Goal: Task Accomplishment & Management: Manage account settings

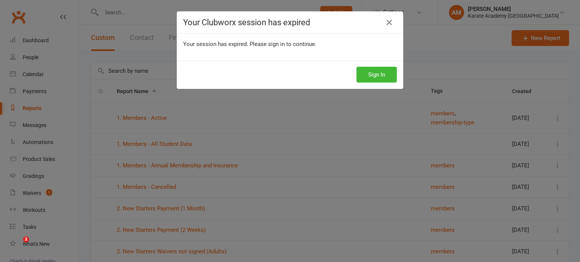
select select "100"
click at [369, 75] on button "Sign In" at bounding box center [377, 75] width 40 height 16
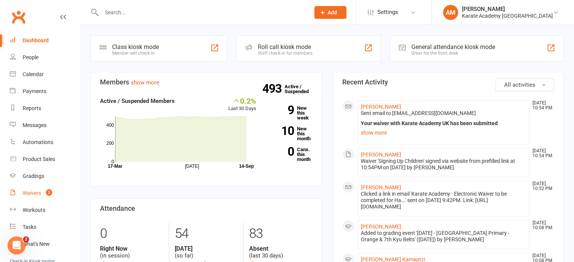
click at [37, 194] on div "Waivers" at bounding box center [32, 193] width 19 height 6
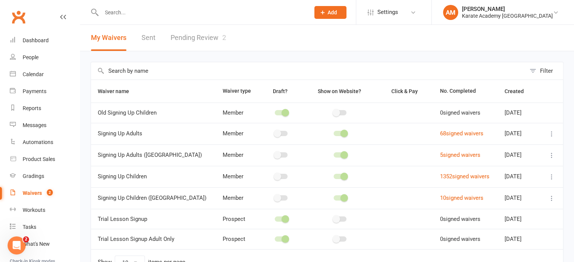
click at [197, 37] on link "Pending Review 2" at bounding box center [199, 38] width 56 height 26
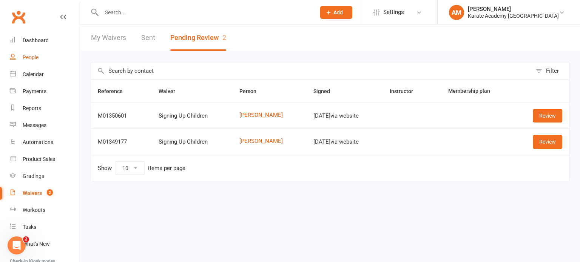
click at [26, 59] on div "People" at bounding box center [31, 57] width 16 height 6
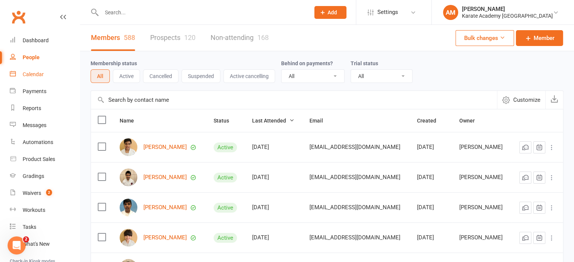
click at [42, 74] on div "Calendar" at bounding box center [33, 74] width 21 height 6
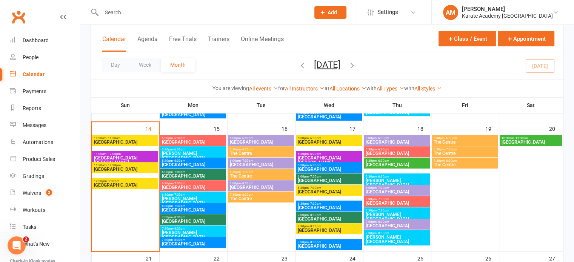
scroll to position [302, 0]
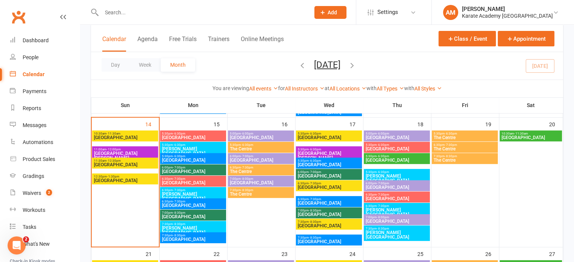
click at [206, 150] on span "Kingsley Academy" at bounding box center [193, 151] width 63 height 9
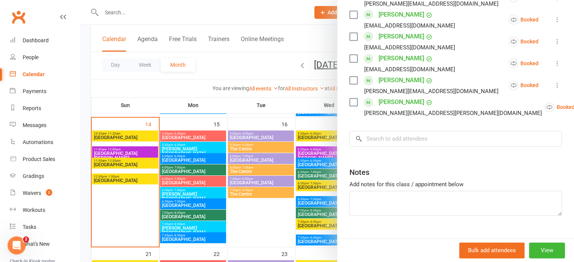
scroll to position [848, 0]
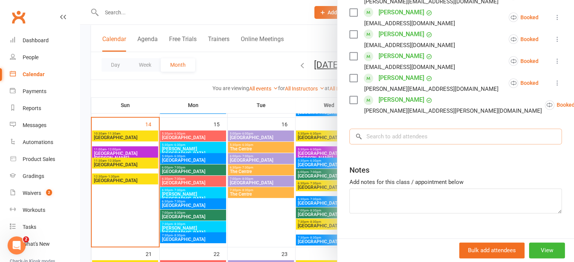
click at [410, 129] on input "search" at bounding box center [456, 137] width 213 height 16
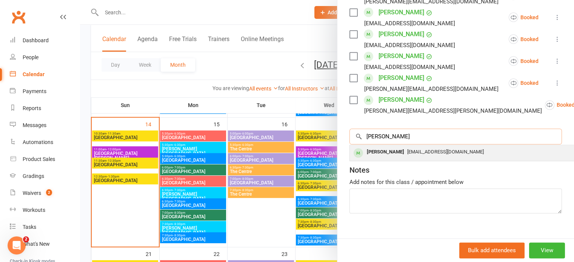
type input "flavius"
click at [407, 147] on div "Flavius Condurache" at bounding box center [385, 152] width 43 height 11
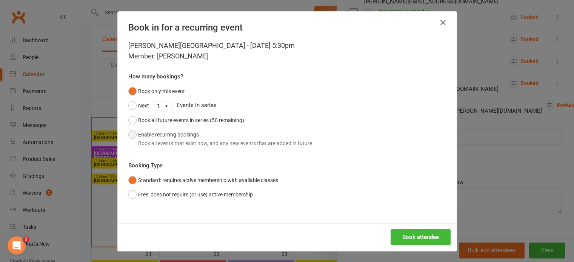
click at [231, 145] on div "Book all events that exist now, and any new events that are added in future" at bounding box center [225, 143] width 174 height 8
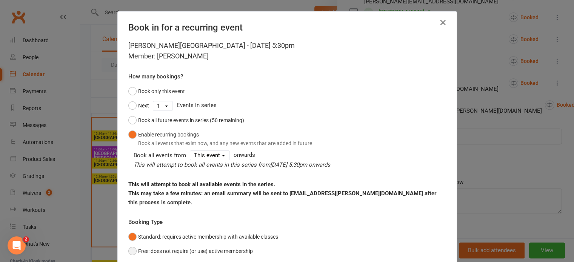
click at [237, 248] on button "Free: does not require (or use) active membership" at bounding box center [190, 251] width 125 height 14
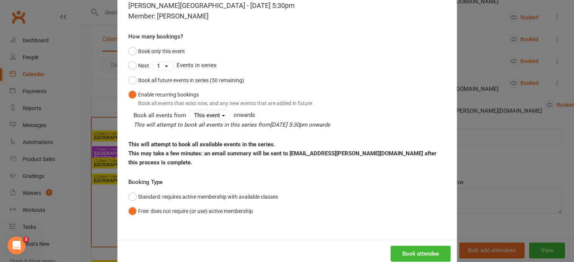
scroll to position [57, 0]
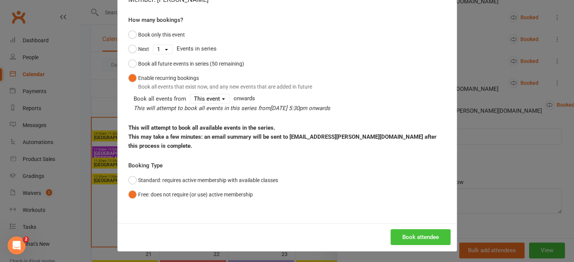
click at [421, 234] on button "Book attendee" at bounding box center [421, 238] width 60 height 16
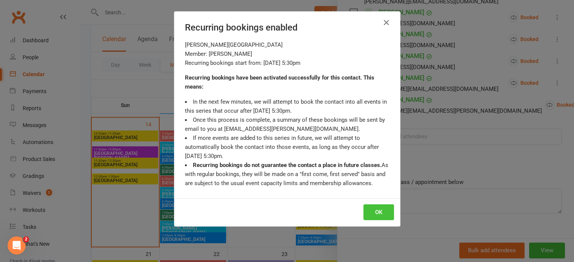
drag, startPoint x: 378, startPoint y: 214, endPoint x: 392, endPoint y: 213, distance: 14.0
click at [378, 213] on button "OK" at bounding box center [379, 213] width 31 height 16
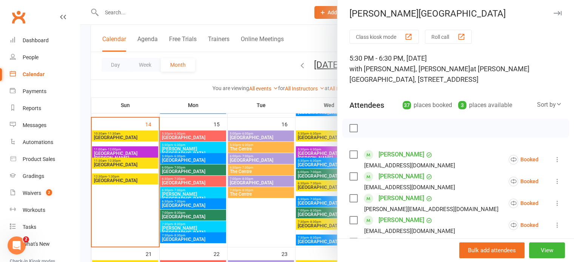
scroll to position [2, 0]
drag, startPoint x: 546, startPoint y: 15, endPoint x: 539, endPoint y: 19, distance: 8.2
click at [554, 15] on icon "button" at bounding box center [558, 14] width 8 height 5
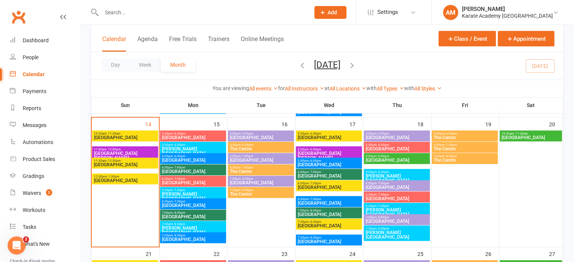
click at [403, 171] on span "5:30pm - 6:30pm" at bounding box center [397, 172] width 63 height 3
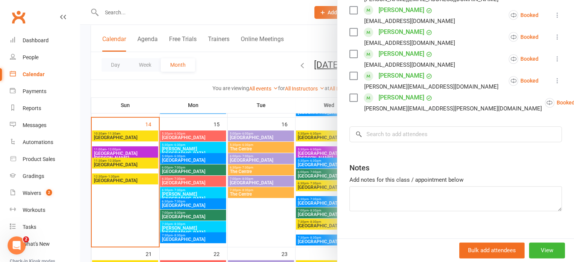
scroll to position [848, 0]
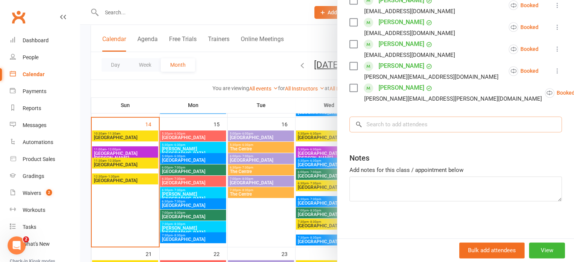
click at [415, 125] on input "search" at bounding box center [456, 125] width 213 height 16
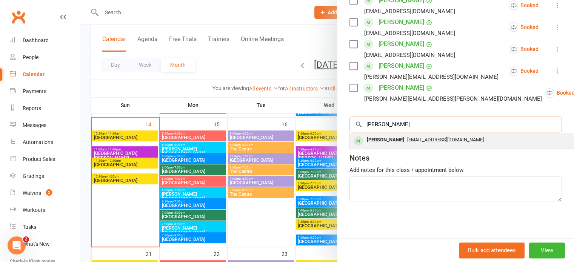
type input "flavius"
click at [408, 140] on div "Flavius Condurache" at bounding box center [385, 140] width 43 height 11
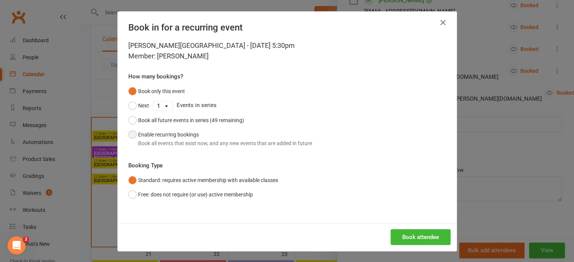
click at [177, 136] on button "Enable recurring bookings Book all events that exist now, and any new events th…" at bounding box center [220, 139] width 184 height 23
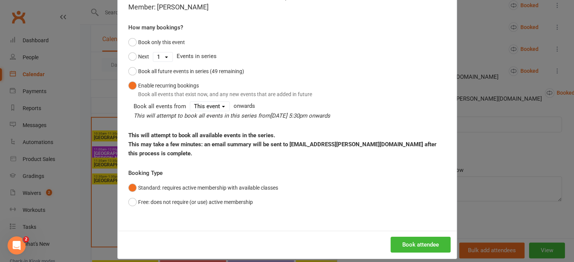
scroll to position [57, 0]
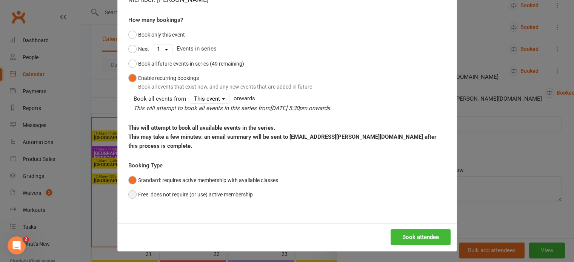
click at [203, 194] on button "Free: does not require (or use) active membership" at bounding box center [190, 195] width 125 height 14
click at [417, 237] on button "Book attendee" at bounding box center [421, 238] width 60 height 16
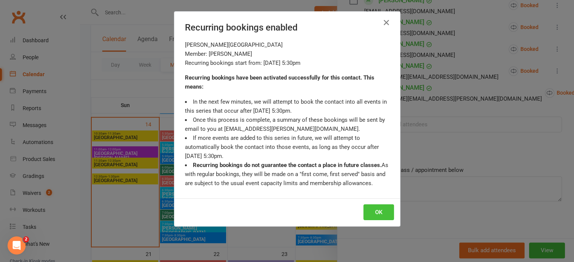
click at [369, 212] on button "OK" at bounding box center [379, 213] width 31 height 16
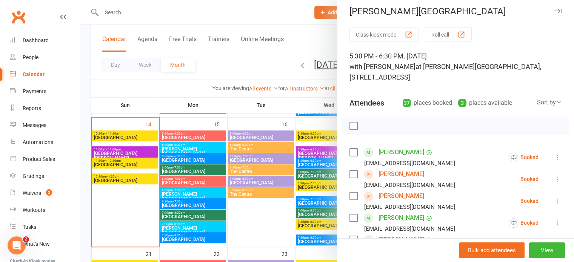
scroll to position [0, 0]
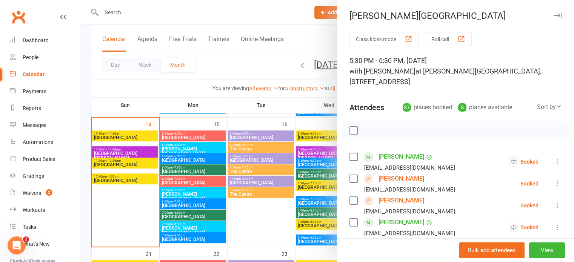
click at [554, 16] on icon "button" at bounding box center [558, 15] width 8 height 5
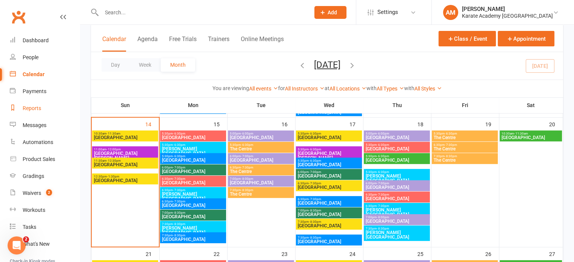
drag, startPoint x: 41, startPoint y: 161, endPoint x: 30, endPoint y: 108, distance: 53.9
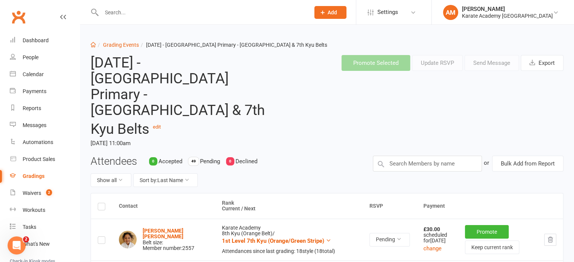
click at [318, 123] on header "Saturday 4th October 2025 - Wolf Fields Primary - Orange & 7th Kyu Belts edit S…" at bounding box center [327, 102] width 485 height 107
click at [31, 71] on div "Calendar" at bounding box center [33, 74] width 21 height 6
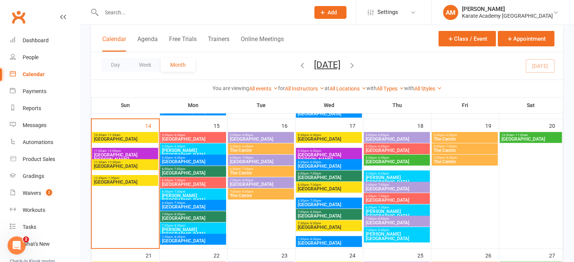
scroll to position [302, 0]
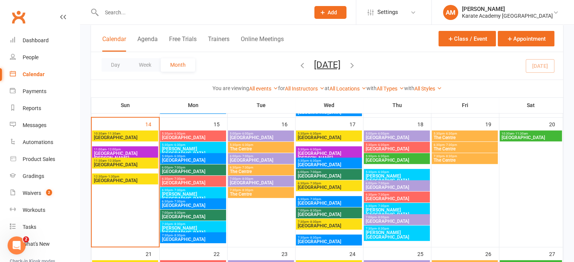
click at [182, 190] on span "- 7:30pm" at bounding box center [179, 190] width 12 height 3
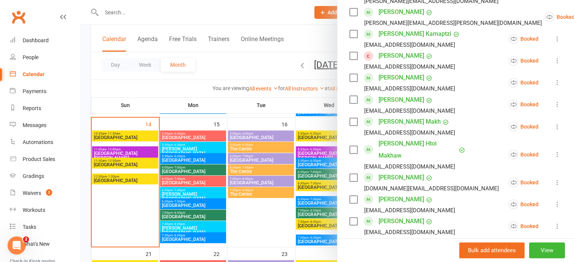
scroll to position [378, 0]
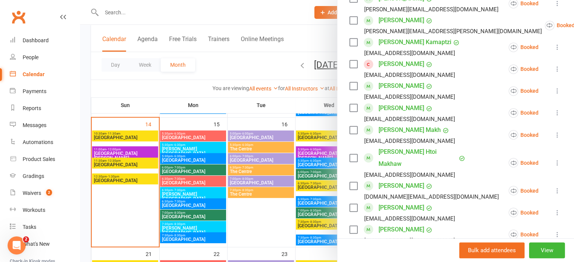
click at [554, 73] on icon at bounding box center [558, 69] width 8 height 8
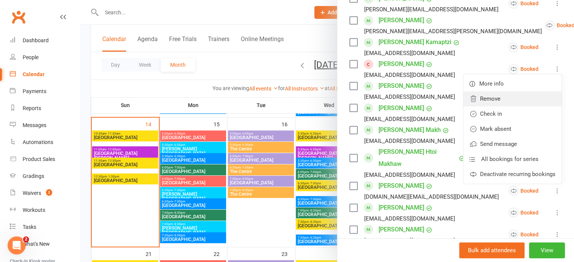
click at [489, 107] on link "Remove" at bounding box center [513, 98] width 98 height 15
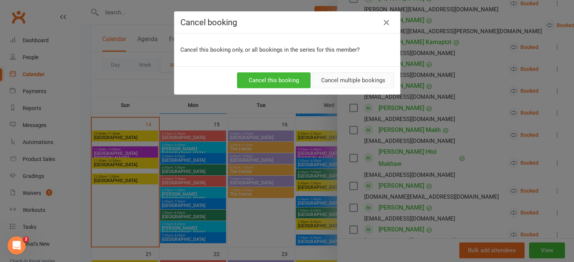
click at [335, 80] on button "Cancel multiple bookings" at bounding box center [354, 81] width 82 height 16
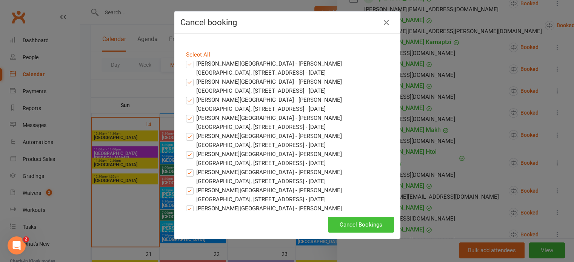
click at [366, 225] on button "Cancel Bookings" at bounding box center [361, 225] width 66 height 16
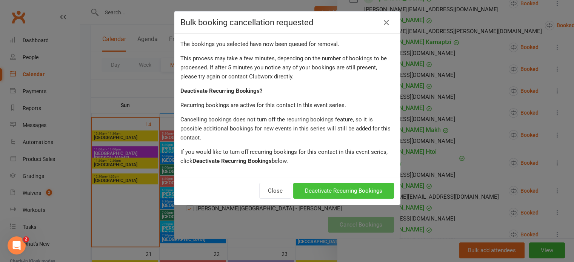
click at [361, 183] on button "Deactivate Recurring Bookings" at bounding box center [343, 191] width 101 height 16
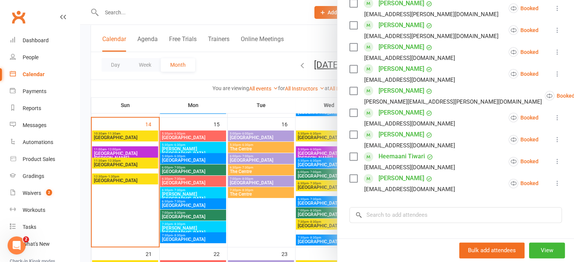
scroll to position [944, 0]
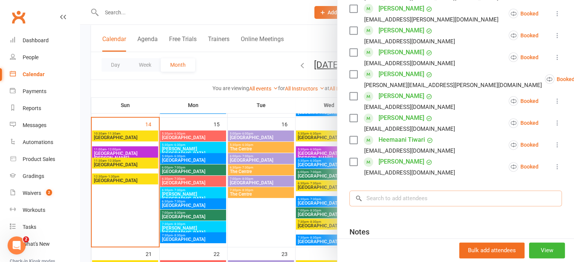
click at [419, 191] on input "search" at bounding box center [456, 199] width 213 height 16
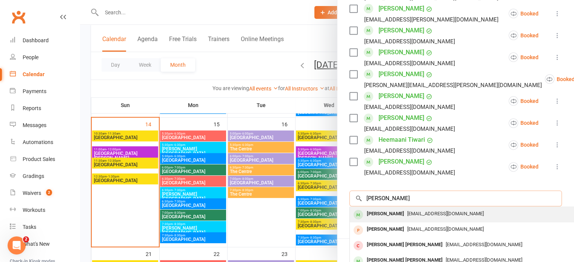
type input "abdul kadir"
click at [408, 209] on div "Muhammad Abdul Kadir" at bounding box center [385, 214] width 43 height 11
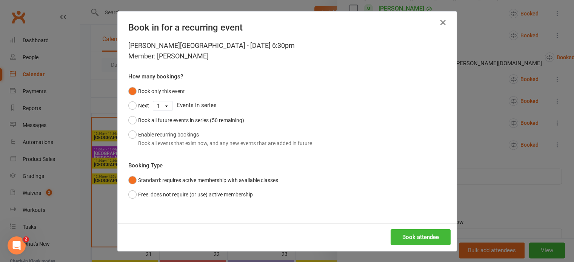
scroll to position [922, 0]
click at [165, 140] on div "Book all events that exist now, and any new events that are added in future" at bounding box center [225, 143] width 174 height 8
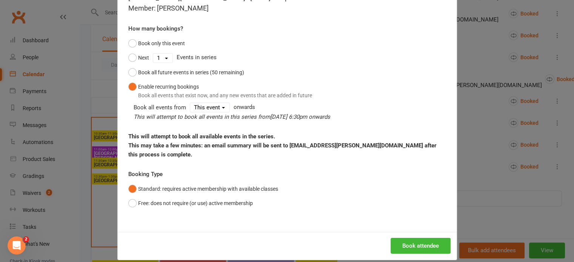
scroll to position [57, 0]
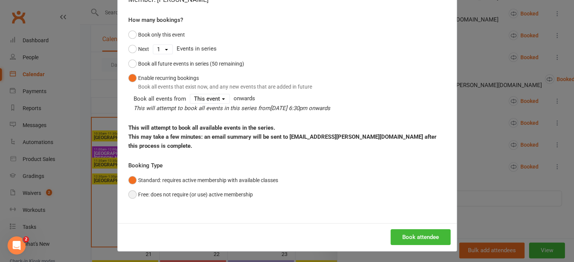
click at [237, 190] on button "Free: does not require (or use) active membership" at bounding box center [190, 195] width 125 height 14
click at [409, 233] on button "Book attendee" at bounding box center [421, 238] width 60 height 16
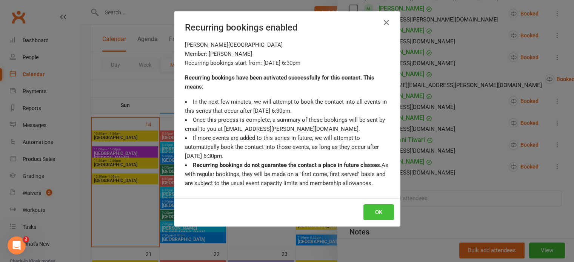
click at [383, 210] on button "OK" at bounding box center [379, 213] width 31 height 16
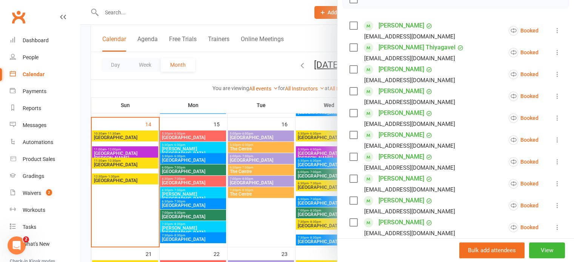
scroll to position [0, 0]
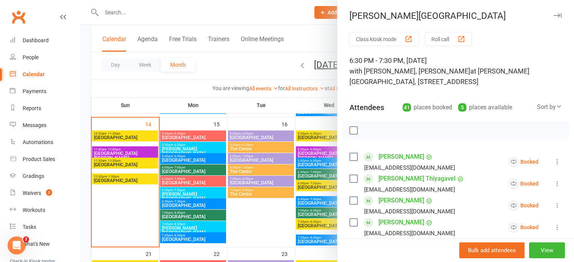
click at [554, 14] on icon "button" at bounding box center [558, 15] width 8 height 5
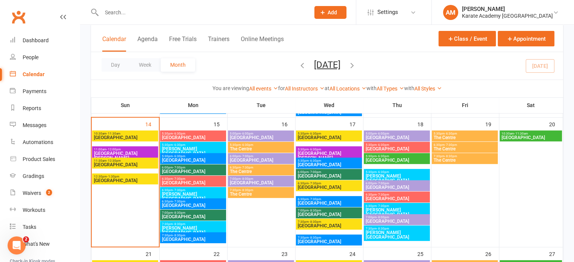
click at [322, 197] on div "6:30pm - 7:30pm Wolf Fields Primary School" at bounding box center [329, 201] width 66 height 11
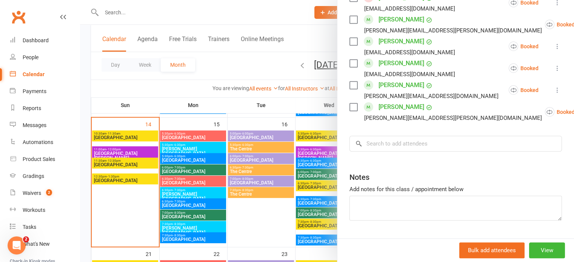
scroll to position [673, 0]
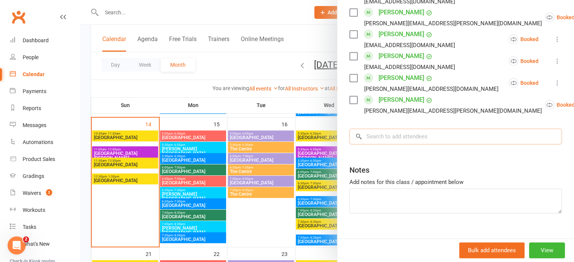
click at [409, 129] on input "search" at bounding box center [456, 137] width 213 height 16
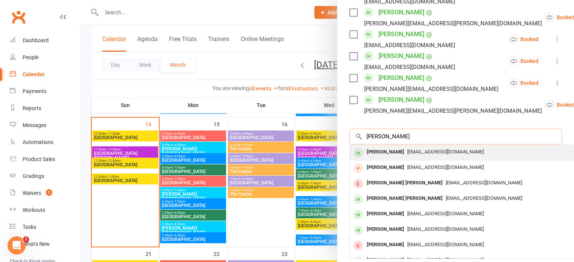
type input "abdul kadir"
click at [408, 147] on div "Muhammad Abdul Kadir" at bounding box center [385, 152] width 43 height 11
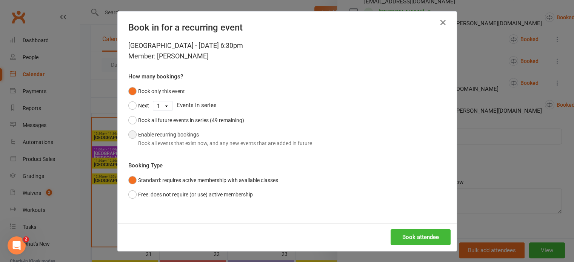
click at [171, 136] on button "Enable recurring bookings Book all events that exist now, and any new events th…" at bounding box center [220, 139] width 184 height 23
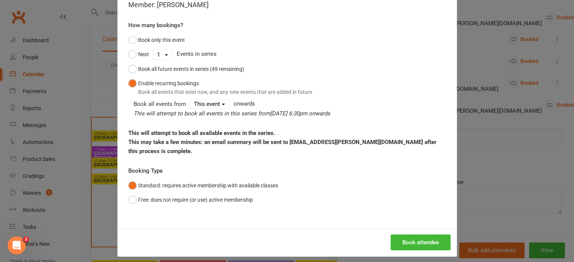
scroll to position [57, 0]
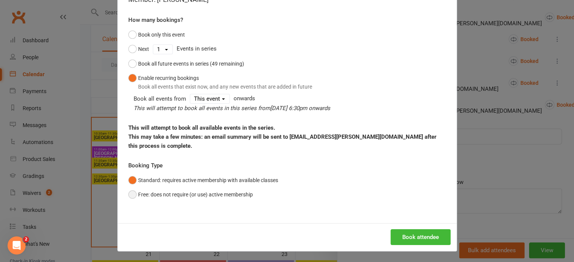
click at [205, 193] on button "Free: does not require (or use) active membership" at bounding box center [190, 195] width 125 height 14
click at [404, 239] on button "Book attendee" at bounding box center [421, 238] width 60 height 16
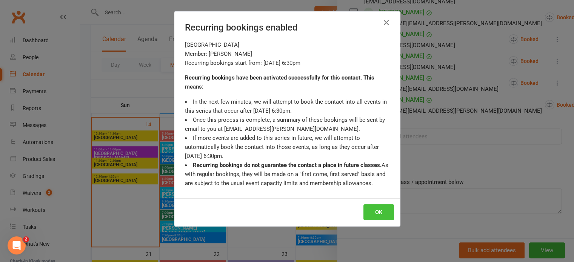
click at [373, 211] on button "OK" at bounding box center [379, 213] width 31 height 16
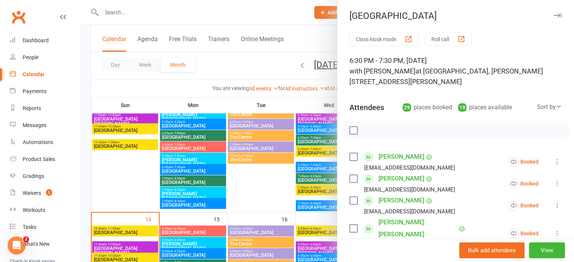
scroll to position [38, 0]
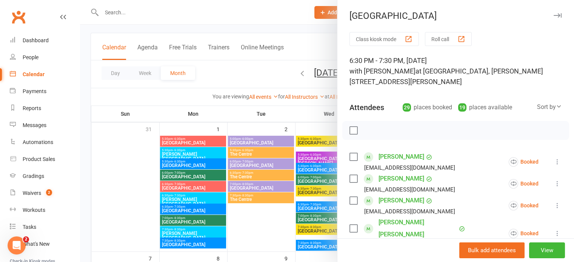
click at [554, 16] on icon "button" at bounding box center [558, 15] width 8 height 5
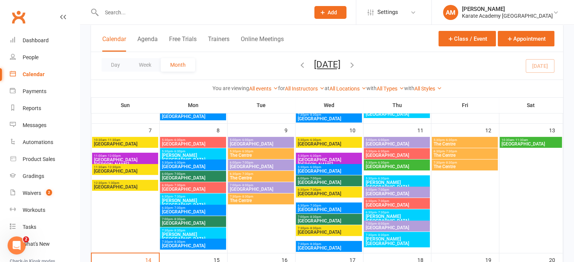
scroll to position [151, 0]
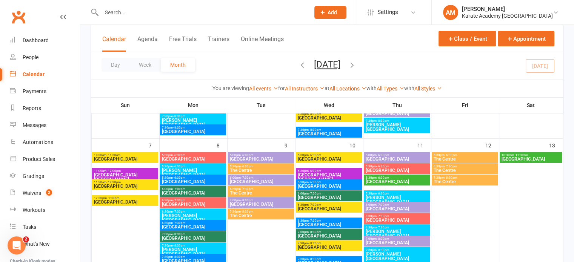
click at [117, 12] on input "text" at bounding box center [201, 12] width 205 height 11
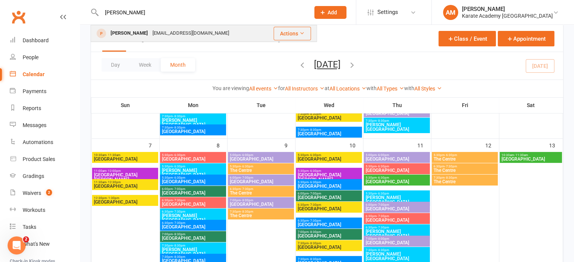
type input "flavius"
click at [136, 34] on div "Flavius Condurache" at bounding box center [129, 33] width 42 height 11
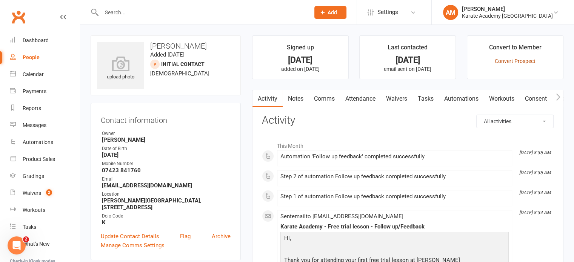
click at [512, 59] on link "Convert Prospect" at bounding box center [515, 61] width 41 height 6
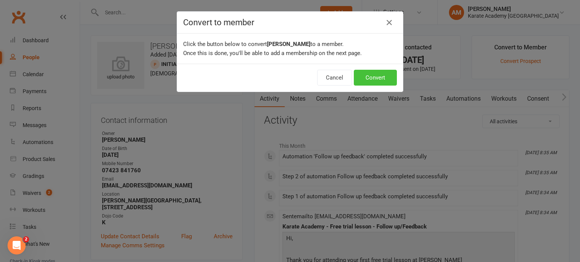
click at [381, 79] on button "Convert" at bounding box center [375, 78] width 43 height 16
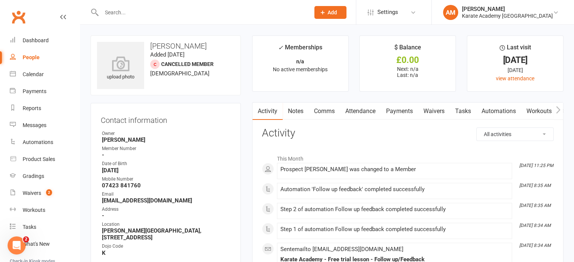
drag, startPoint x: 245, startPoint y: 97, endPoint x: 246, endPoint y: 31, distance: 65.4
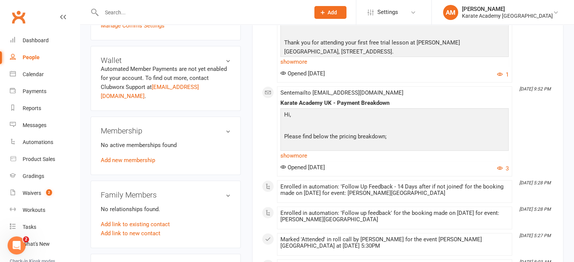
scroll to position [264, 0]
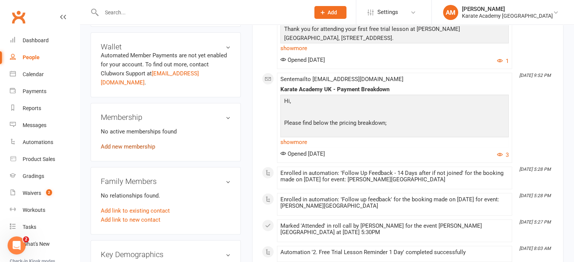
click at [128, 144] on link "Add new membership" at bounding box center [128, 147] width 54 height 7
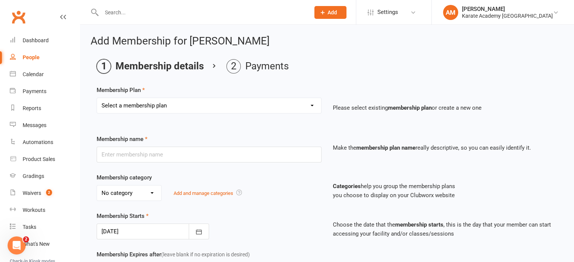
click at [250, 105] on select "Select a membership plan Create new Membership Plan Term Fee - 3 Months Term Fe…" at bounding box center [209, 105] width 224 height 15
select select "3"
click at [97, 98] on select "Select a membership plan Create new Membership Plan Term Fee - 3 Months Term Fe…" at bounding box center [209, 105] width 224 height 15
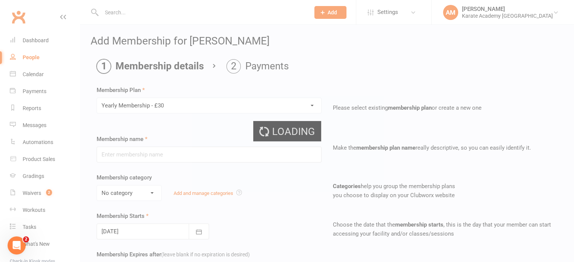
type input "Yearly Membership - £30"
select select "2"
type input "0"
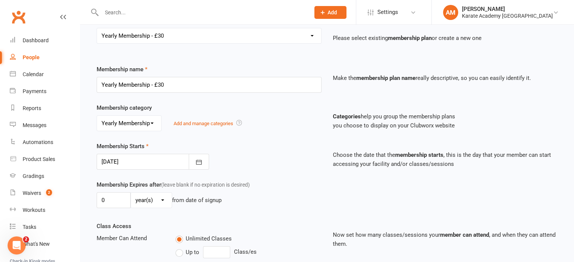
scroll to position [76, 0]
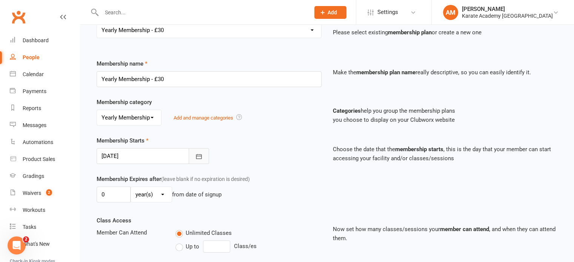
click at [205, 156] on button "button" at bounding box center [199, 156] width 20 height 16
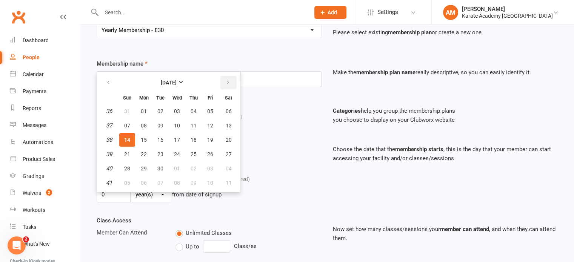
click at [225, 80] on icon "button" at bounding box center [227, 83] width 5 height 6
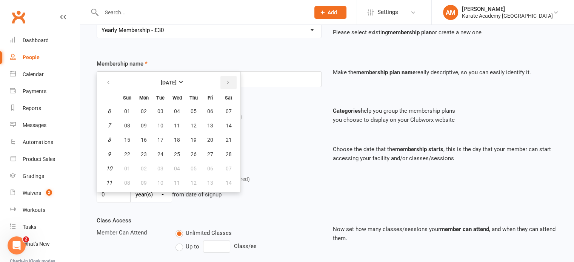
click at [225, 80] on icon "button" at bounding box center [227, 83] width 5 height 6
click at [180, 112] on button "01" at bounding box center [177, 112] width 16 height 14
type input "01 Apr 2026"
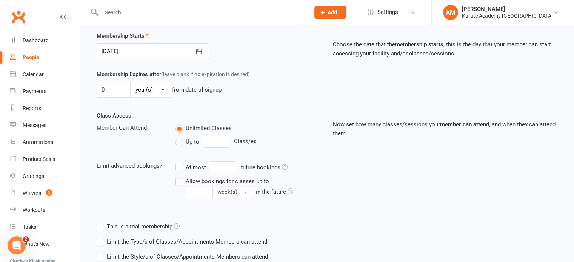
scroll to position [260, 0]
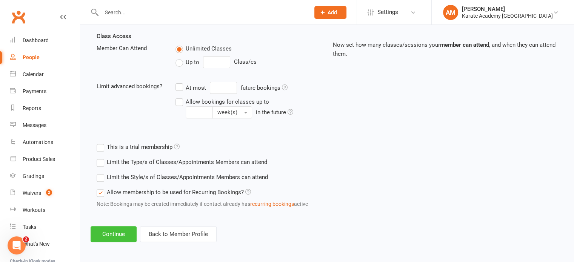
click at [121, 230] on button "Continue" at bounding box center [114, 235] width 46 height 16
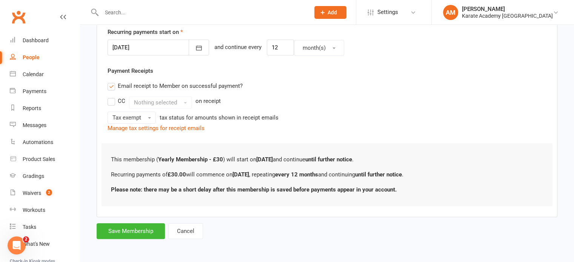
scroll to position [0, 0]
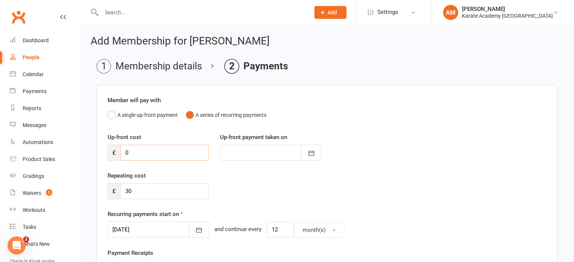
click at [153, 157] on input "0" at bounding box center [164, 153] width 88 height 16
type input "2"
type input "14 Sep 2025"
type input "25"
click at [310, 148] on button "button" at bounding box center [311, 153] width 20 height 16
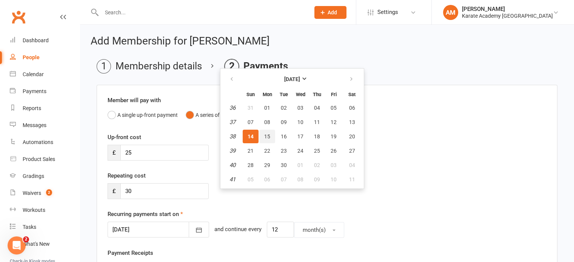
click at [266, 136] on span "15" at bounding box center [267, 137] width 6 height 6
type input "15 Sep 2025"
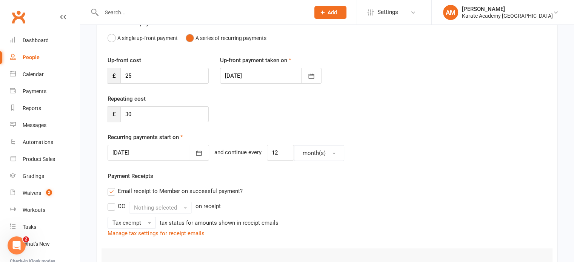
scroll to position [196, 0]
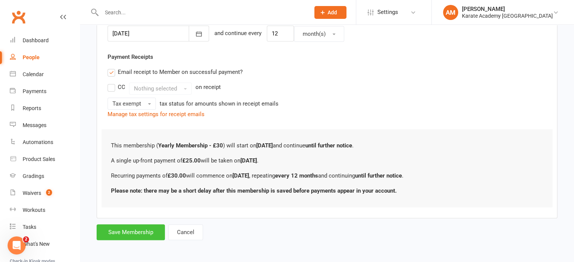
click at [143, 234] on button "Save Membership" at bounding box center [131, 233] width 68 height 16
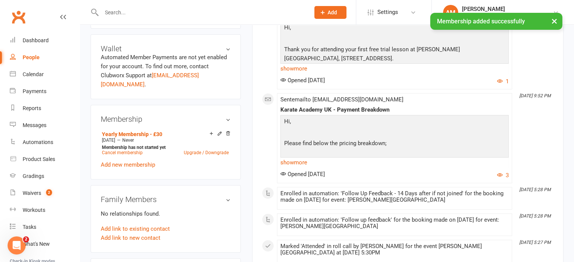
scroll to position [264, 0]
click at [140, 161] on link "Add new membership" at bounding box center [128, 164] width 54 height 7
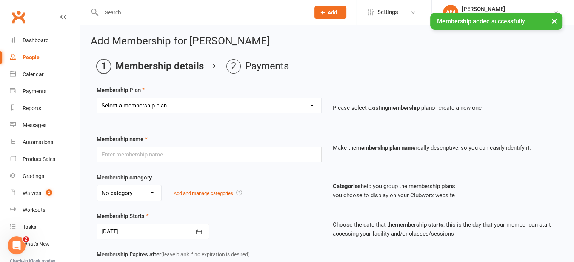
click at [208, 110] on select "Select a membership plan Create new Membership Plan Term Fee - 3 Months Term Fe…" at bounding box center [209, 105] width 224 height 15
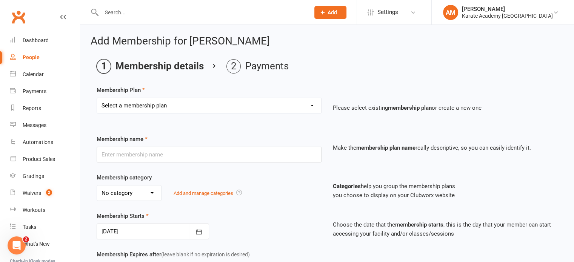
select select "1"
click at [97, 98] on select "Select a membership plan Create new Membership Plan Term Fee - 3 Months Term Fe…" at bounding box center [209, 105] width 224 height 15
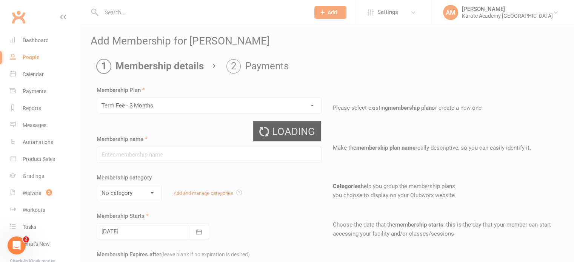
type input "Term Fee - 3 Months"
select select "0"
select select "2"
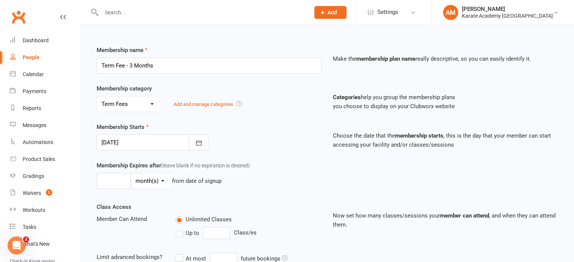
scroll to position [113, 0]
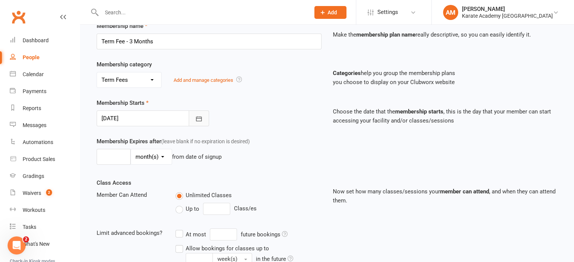
click at [201, 115] on icon "button" at bounding box center [199, 119] width 8 height 8
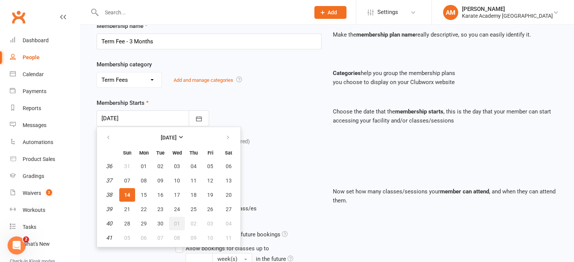
drag, startPoint x: 172, startPoint y: 222, endPoint x: 178, endPoint y: 210, distance: 13.5
click at [172, 222] on button "01" at bounding box center [177, 224] width 16 height 14
type input "01 Oct 2025"
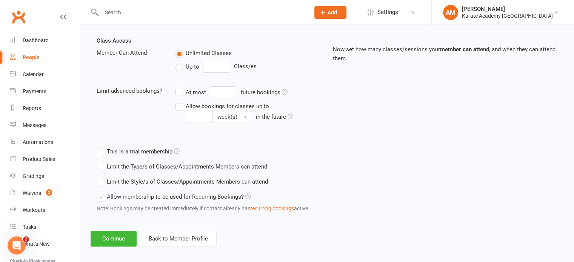
scroll to position [260, 0]
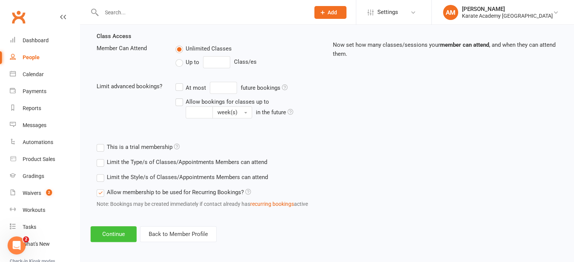
click at [123, 230] on button "Continue" at bounding box center [114, 235] width 46 height 16
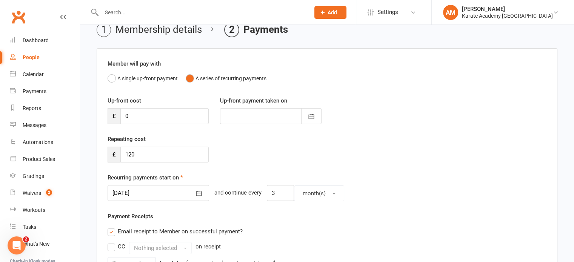
scroll to position [30, 0]
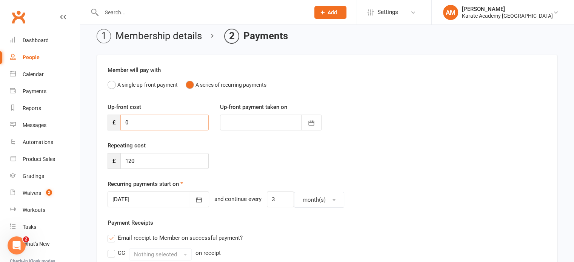
click at [153, 124] on input "0" at bounding box center [164, 123] width 88 height 16
type input "4"
type input "14 Sep 2025"
type input "45"
click at [309, 123] on icon "button" at bounding box center [312, 123] width 6 height 5
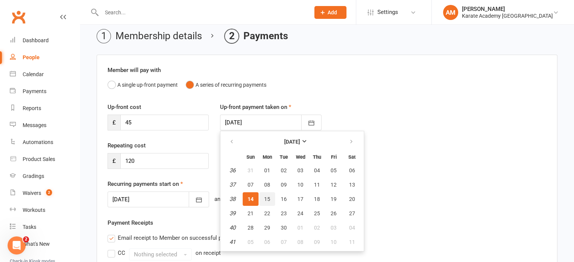
click at [273, 199] on button "15" at bounding box center [267, 200] width 16 height 14
type input "15 Sep 2025"
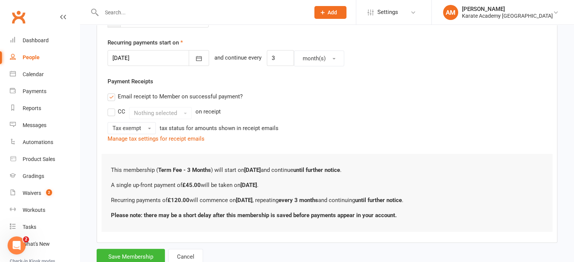
scroll to position [196, 0]
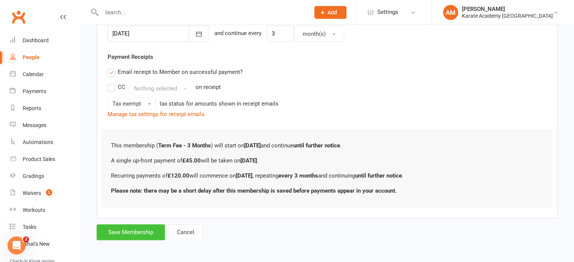
click at [133, 233] on button "Save Membership" at bounding box center [131, 233] width 68 height 16
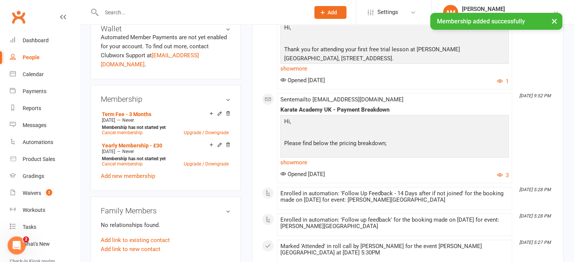
scroll to position [302, 0]
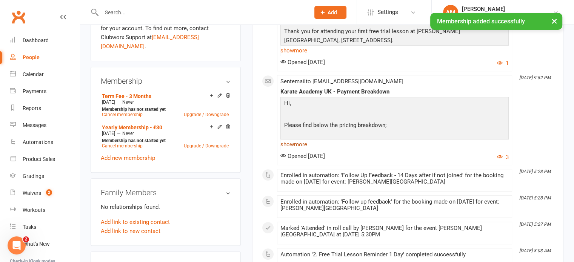
click at [291, 142] on link "show more" at bounding box center [395, 144] width 228 height 11
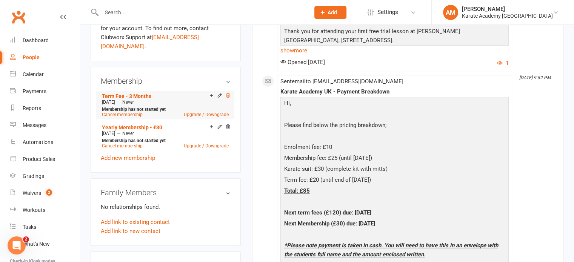
click at [227, 93] on icon at bounding box center [228, 95] width 4 height 4
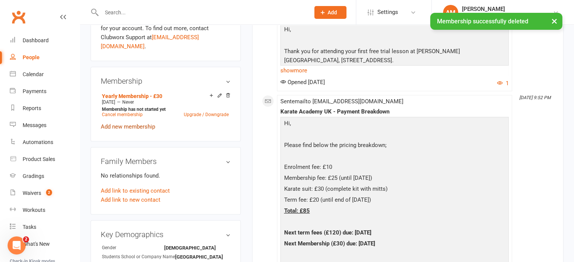
click at [126, 123] on link "Add new membership" at bounding box center [128, 126] width 54 height 7
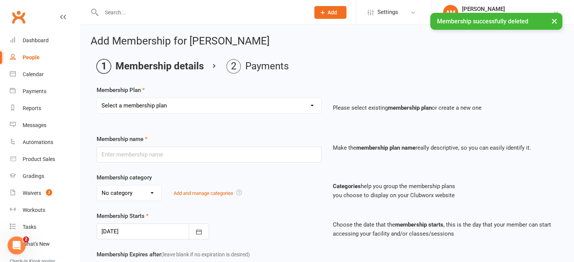
click at [141, 105] on select "Select a membership plan Create new Membership Plan Term Fee - 3 Months Term Fe…" at bounding box center [209, 105] width 224 height 15
select select "1"
click at [97, 98] on select "Select a membership plan Create new Membership Plan Term Fee - 3 Months Term Fe…" at bounding box center [209, 105] width 224 height 15
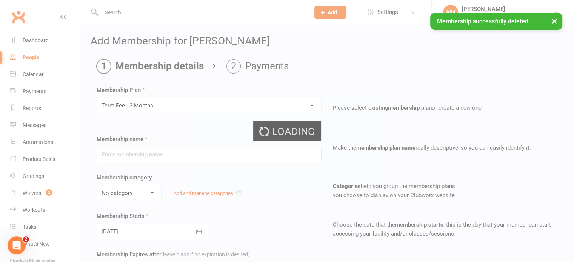
type input "Term Fee - 3 Months"
select select "0"
select select "2"
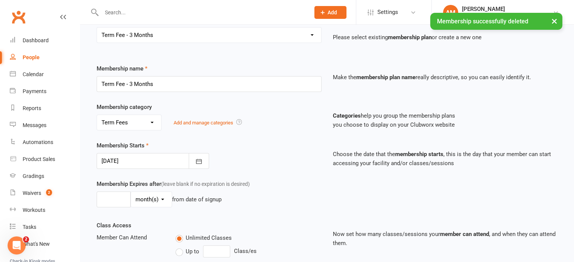
scroll to position [76, 0]
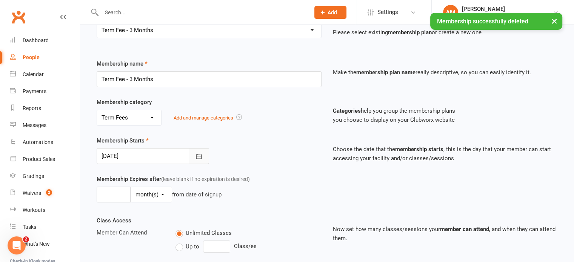
click at [199, 156] on icon "button" at bounding box center [199, 157] width 8 height 8
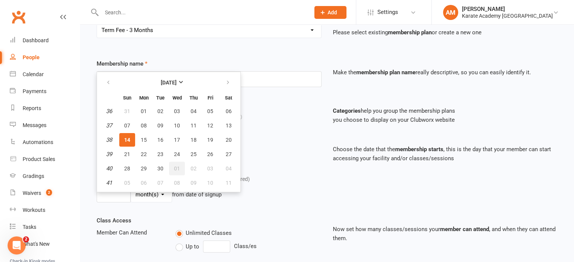
click at [174, 167] on span "01" at bounding box center [177, 169] width 6 height 6
type input "01 Oct 2025"
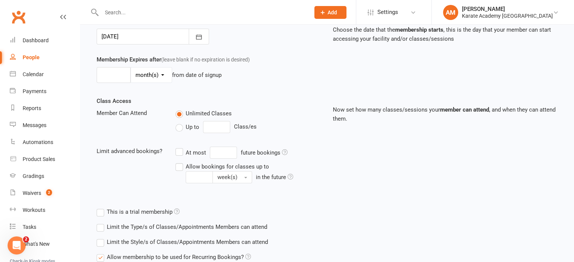
scroll to position [260, 0]
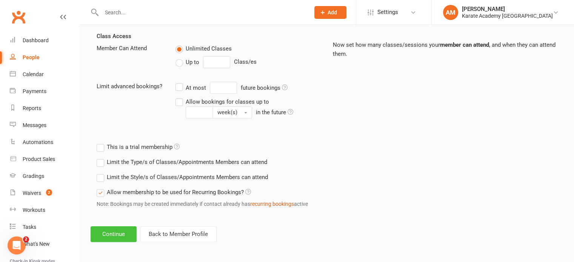
click at [106, 232] on button "Continue" at bounding box center [114, 235] width 46 height 16
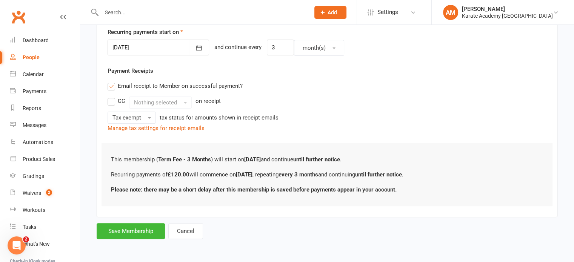
scroll to position [0, 0]
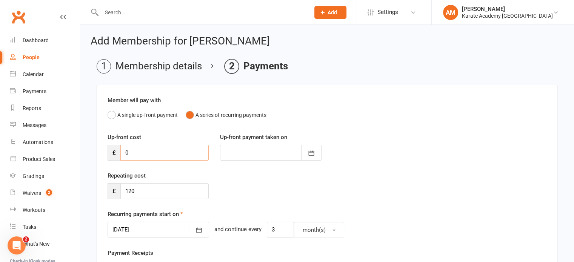
click at [149, 157] on input "0" at bounding box center [164, 153] width 88 height 16
type input "3"
type input "14 Sep 2025"
type input "30"
click at [311, 153] on icon "button" at bounding box center [312, 154] width 8 height 8
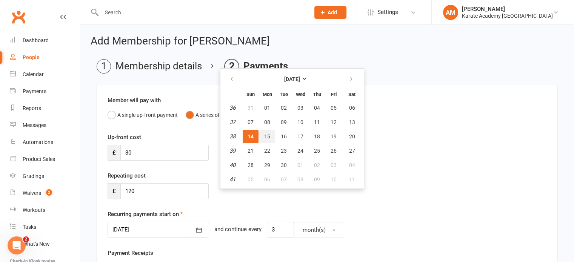
click at [269, 136] on span "15" at bounding box center [267, 137] width 6 height 6
type input "15 Sep 2025"
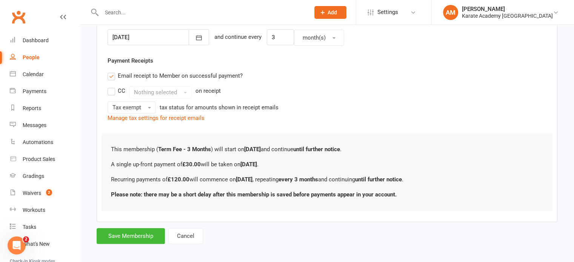
scroll to position [196, 0]
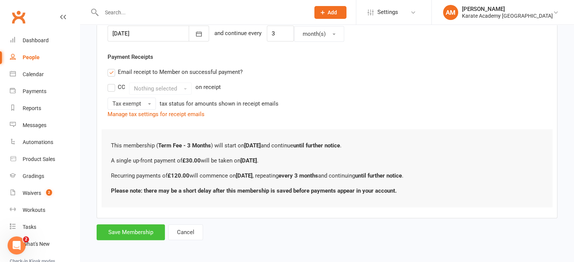
click at [142, 231] on button "Save Membership" at bounding box center [131, 233] width 68 height 16
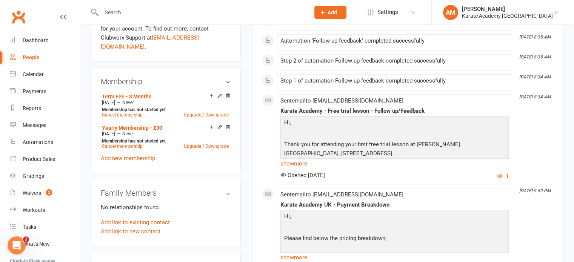
scroll to position [302, 0]
click at [295, 255] on link "show more" at bounding box center [395, 257] width 228 height 11
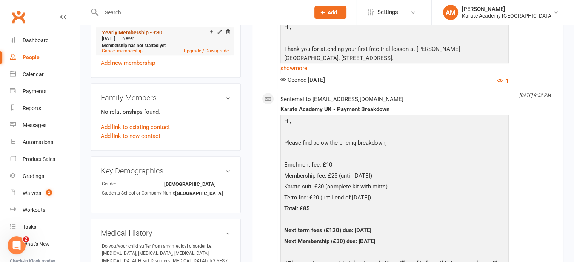
scroll to position [378, 0]
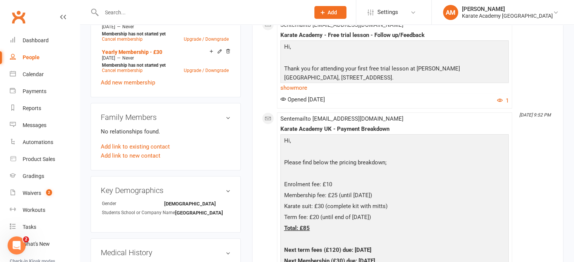
click at [159, 12] on input "text" at bounding box center [201, 12] width 205 height 11
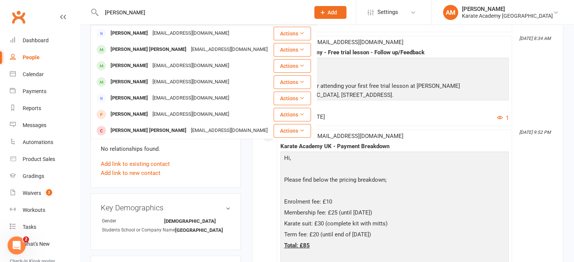
scroll to position [340, 0]
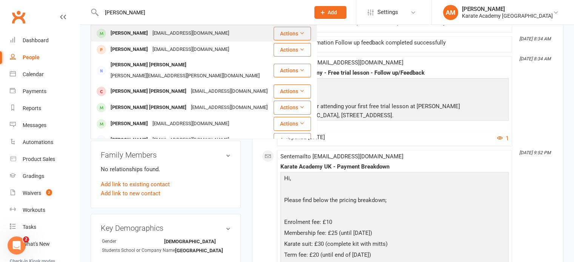
type input "abdul kadir"
click at [172, 28] on div "fa63902@gmail.com" at bounding box center [190, 33] width 81 height 11
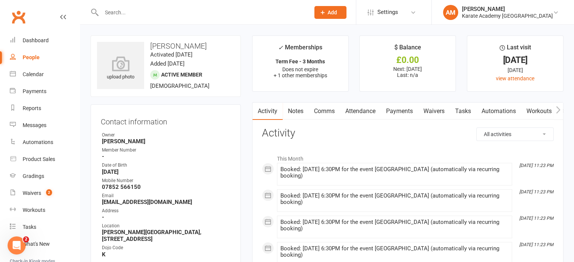
click at [516, 135] on select "All activities Bookings / Attendances Communications Notes Failed SMSes Grading…" at bounding box center [515, 134] width 77 height 13
select select "ConversationLogEntry"
click at [477, 128] on select "All activities Bookings / Attendances Communications Notes Failed SMSes Grading…" at bounding box center [515, 134] width 77 height 13
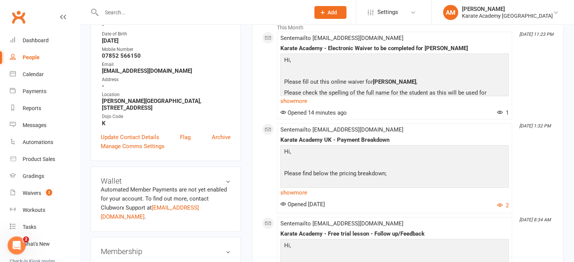
scroll to position [151, 0]
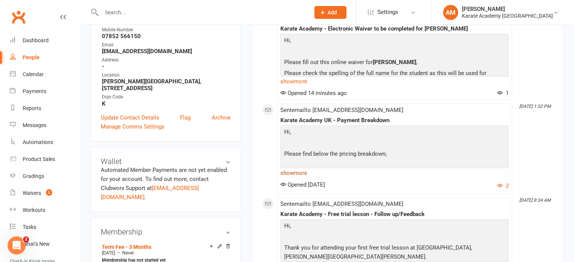
click at [293, 170] on link "show more" at bounding box center [395, 173] width 228 height 11
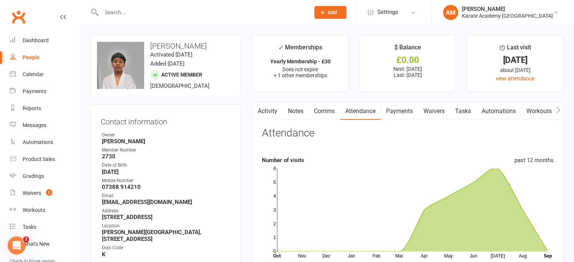
click at [112, 12] on input "text" at bounding box center [201, 12] width 205 height 11
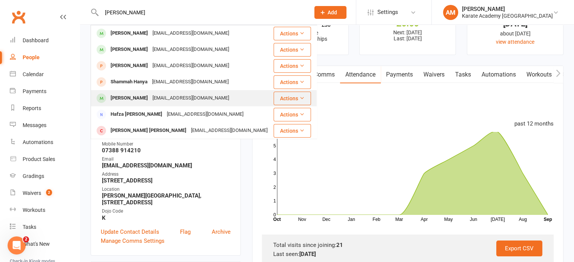
scroll to position [38, 0]
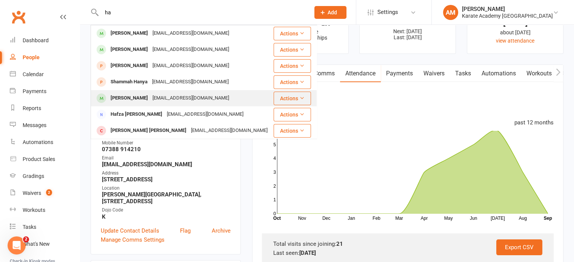
type input "h"
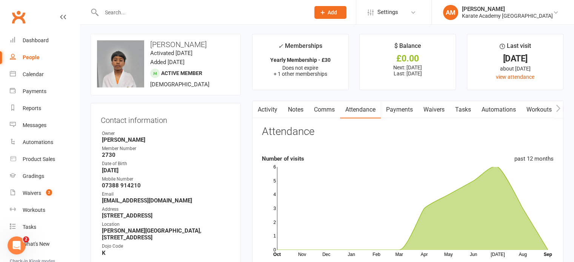
scroll to position [0, 0]
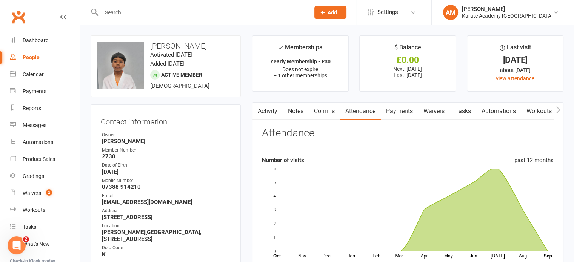
click at [337, 11] on span "Add" at bounding box center [332, 12] width 9 height 6
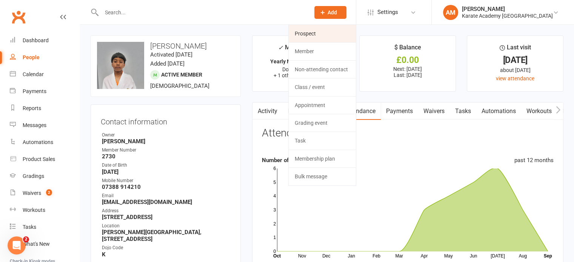
click at [347, 36] on link "Prospect" at bounding box center [322, 33] width 67 height 17
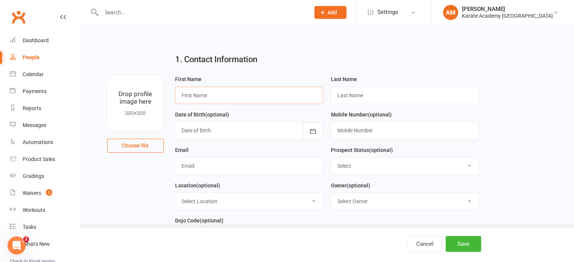
click at [205, 100] on input "text" at bounding box center [249, 95] width 148 height 17
paste input "Hamza"
type input "Hamza"
click at [347, 96] on input "text" at bounding box center [405, 95] width 148 height 17
paste input "Hussain"
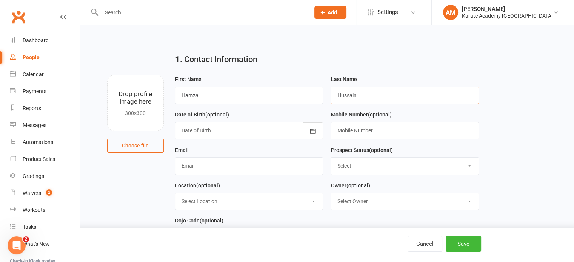
type input "Hussain"
click at [312, 132] on icon "button" at bounding box center [313, 132] width 8 height 8
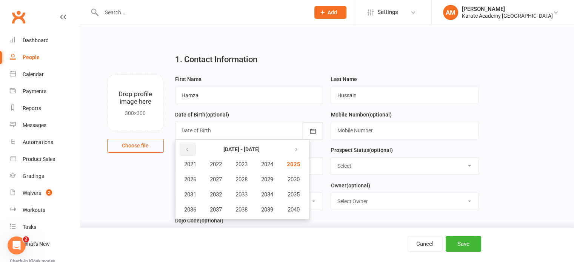
click at [189, 151] on icon "button" at bounding box center [187, 150] width 5 height 6
click at [266, 166] on span "2004" at bounding box center [267, 164] width 12 height 7
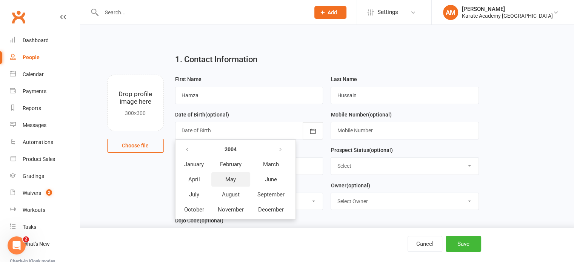
click at [230, 180] on span "May" at bounding box center [230, 179] width 11 height 7
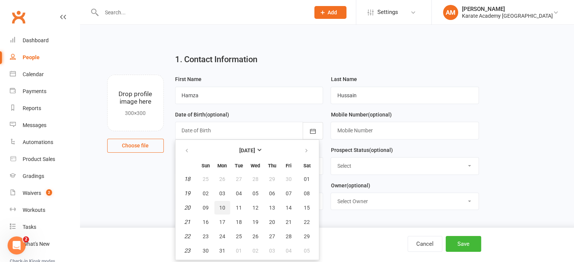
click at [221, 207] on span "10" at bounding box center [222, 208] width 6 height 6
type input "10 May 2004"
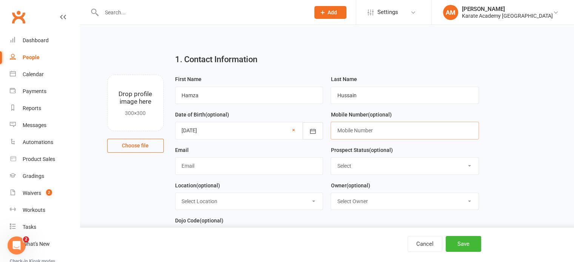
click at [356, 131] on input "text" at bounding box center [405, 130] width 148 height 17
paste input "7574935148"
click at [338, 131] on input "7574935148" at bounding box center [405, 130] width 148 height 17
click at [352, 133] on input "07574935148" at bounding box center [405, 130] width 148 height 17
type input "07574 935148"
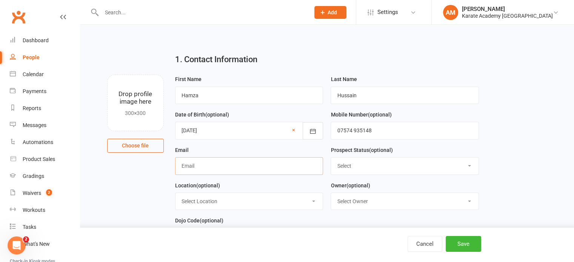
click at [278, 166] on input "text" at bounding box center [249, 165] width 148 height 17
paste input "hamza78624@icloud.com"
type input "hamza78624@icloud.com"
click at [371, 163] on select "Select Initial Contact Not Ready Not interested" at bounding box center [405, 166] width 148 height 17
select select "Initial Contact"
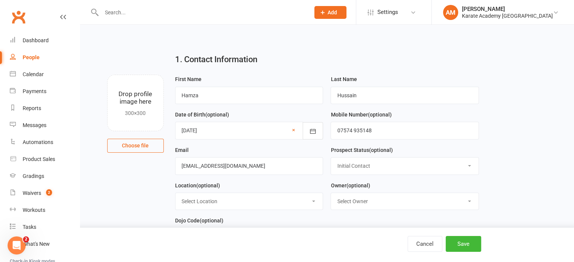
click at [331, 158] on select "Select Initial Contact Not Ready Not interested" at bounding box center [405, 166] width 148 height 17
click at [287, 208] on select "Select Location Bookerhill Primary School, Field Road, High Wycombe HP12 4LR Ci…" at bounding box center [250, 201] width 148 height 17
select select "7"
click at [176, 193] on select "Select Location Bookerhill Primary School, Field Road, High Wycombe HP12 4LR Ci…" at bounding box center [250, 201] width 148 height 17
click at [360, 199] on select "Select Owner Aamar Rajpoot Suhail Ibrahim Ahmer Rajpoot Elizabeth Hanna Victori…" at bounding box center [405, 201] width 148 height 17
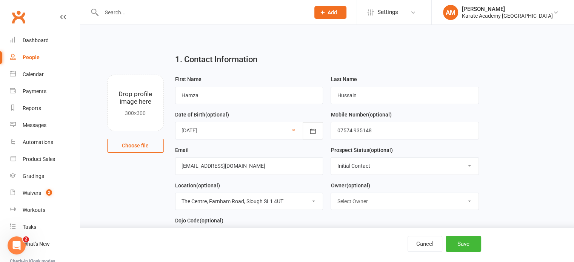
select select "0"
click at [331, 193] on select "Select Owner Aamar Rajpoot Suhail Ibrahim Ahmer Rajpoot Elizabeth Hanna Victori…" at bounding box center [405, 201] width 148 height 17
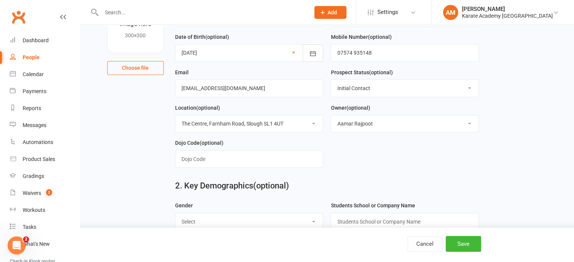
scroll to position [113, 0]
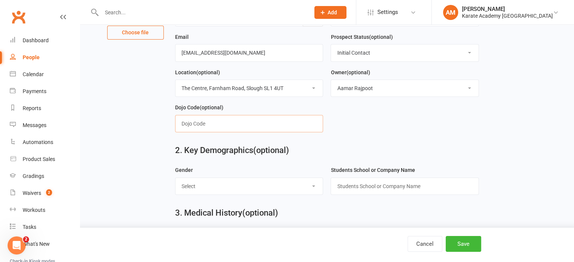
click at [239, 119] on input "text" at bounding box center [249, 123] width 148 height 17
type input "S"
click at [254, 184] on select "Select Male Female" at bounding box center [250, 186] width 148 height 17
select select "Male"
click at [176, 178] on select "Select Male Female" at bounding box center [250, 186] width 148 height 17
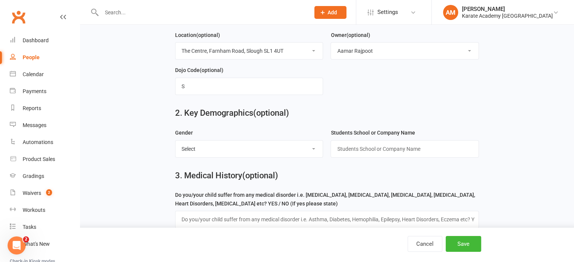
scroll to position [151, 0]
click at [367, 145] on input "text" at bounding box center [405, 148] width 148 height 17
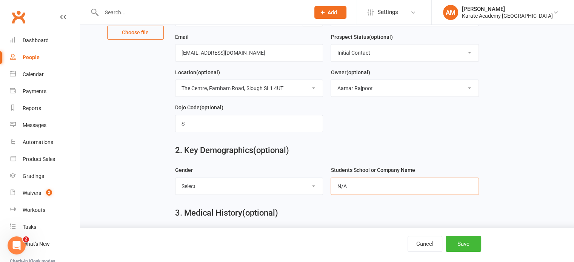
scroll to position [113, 0]
type input "N/A"
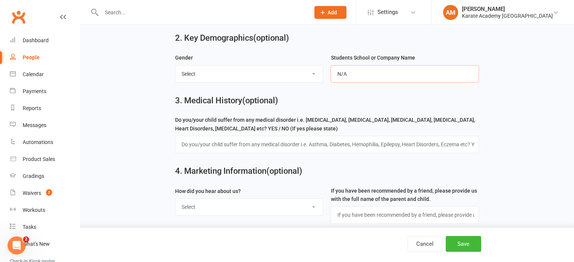
scroll to position [227, 0]
click at [255, 142] on input "text" at bounding box center [327, 143] width 304 height 17
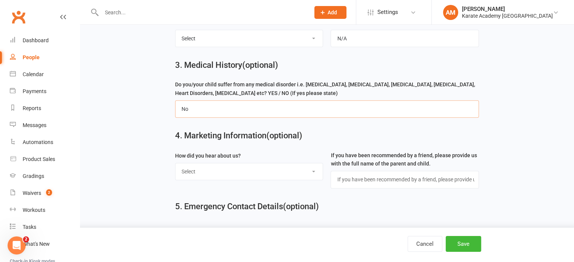
scroll to position [264, 0]
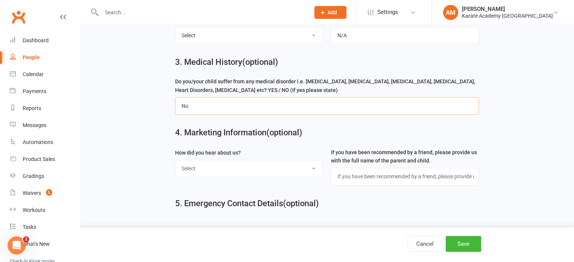
type input "No"
click at [258, 170] on select "Select Online Search (Google) Social Media Walk In Leaflet Banner Poster Friend…" at bounding box center [250, 169] width 148 height 17
select select "Walk In"
click at [176, 161] on select "Select Online Search (Google) Social Media Walk In Leaflet Banner Poster Friend…" at bounding box center [250, 169] width 148 height 17
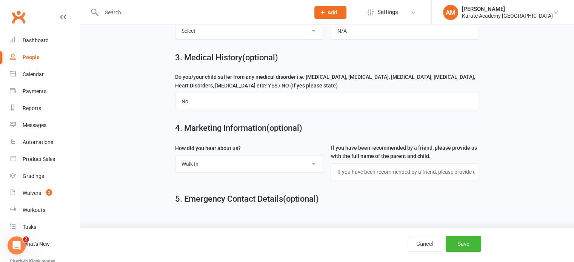
scroll to position [273, 0]
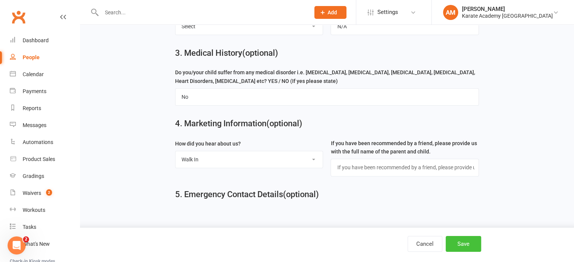
click at [458, 245] on button "Save" at bounding box center [464, 244] width 36 height 16
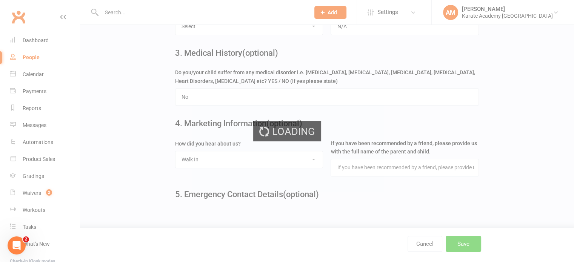
scroll to position [0, 0]
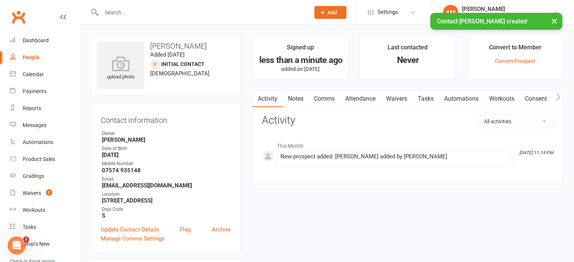
click at [554, 21] on button "×" at bounding box center [555, 21] width 14 height 16
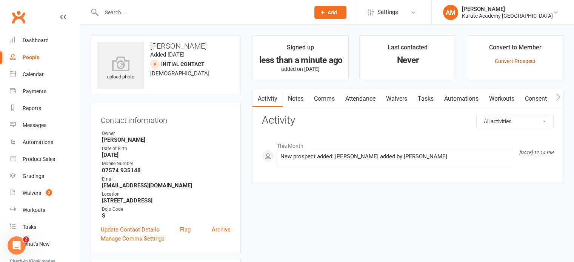
click at [524, 62] on link "Convert Prospect" at bounding box center [515, 61] width 41 height 6
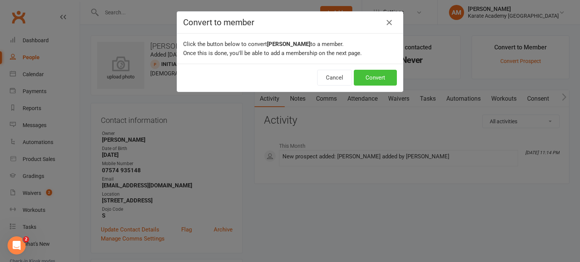
click at [369, 76] on button "Convert" at bounding box center [375, 78] width 43 height 16
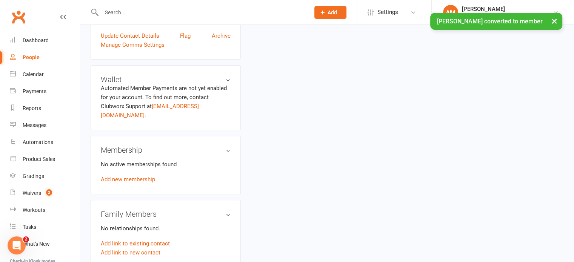
scroll to position [227, 0]
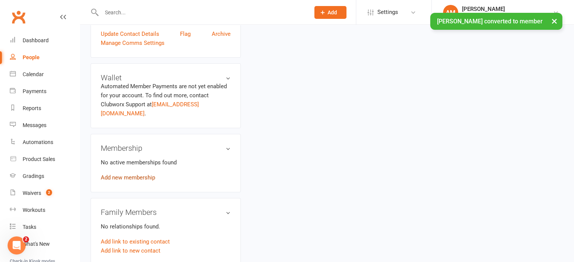
click at [127, 174] on link "Add new membership" at bounding box center [128, 177] width 54 height 7
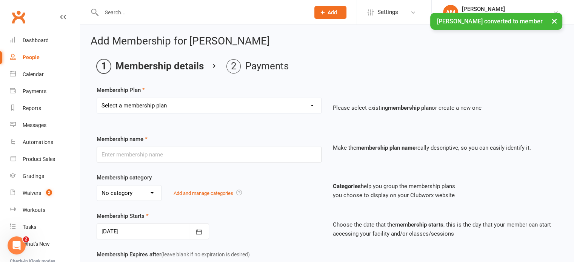
drag, startPoint x: 221, startPoint y: 103, endPoint x: 218, endPoint y: 108, distance: 5.6
click at [221, 103] on select "Select a membership plan Create new Membership Plan Term Fee - 3 Months Term Fe…" at bounding box center [209, 105] width 224 height 15
select select "3"
click at [97, 98] on select "Select a membership plan Create new Membership Plan Term Fee - 3 Months Term Fe…" at bounding box center [209, 105] width 224 height 15
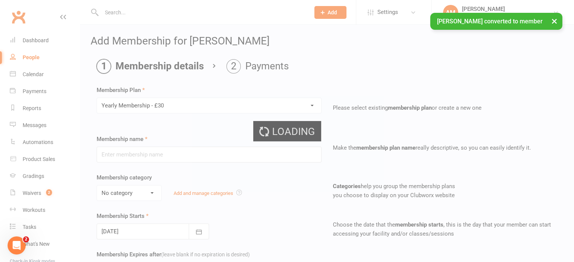
type input "Yearly Membership - £30"
select select "2"
type input "0"
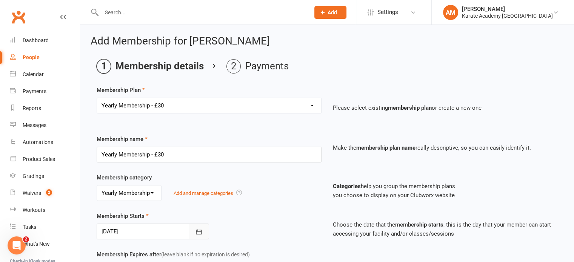
click at [205, 230] on button "button" at bounding box center [199, 232] width 20 height 16
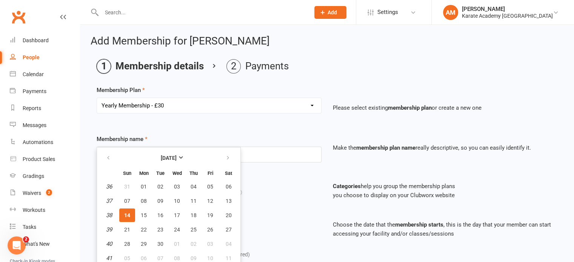
scroll to position [2, 0]
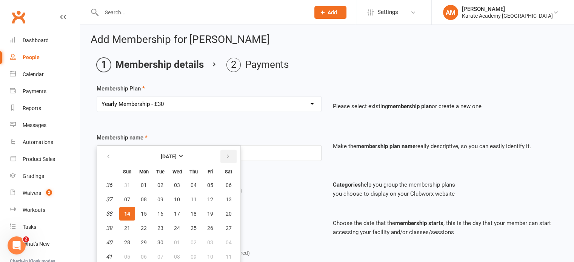
click at [228, 154] on icon "button" at bounding box center [227, 157] width 5 height 6
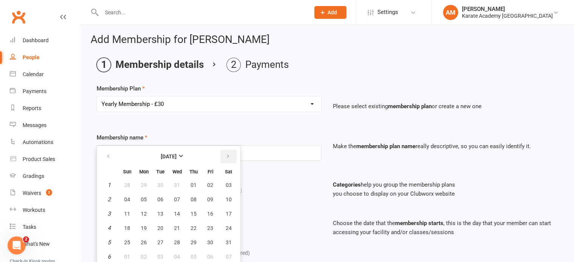
click at [228, 154] on icon "button" at bounding box center [227, 157] width 5 height 6
click at [181, 185] on button "01" at bounding box center [177, 186] width 16 height 14
type input "01 Apr 2026"
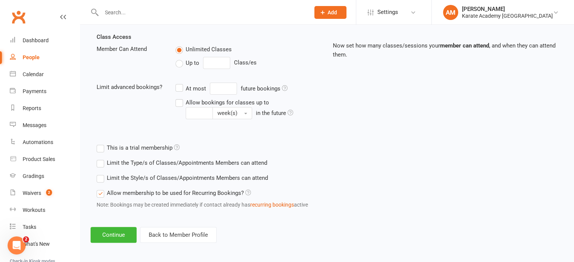
scroll to position [260, 0]
click at [101, 235] on button "Continue" at bounding box center [114, 235] width 46 height 16
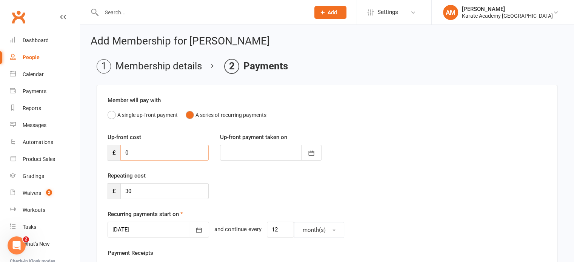
click at [144, 150] on input "0" at bounding box center [164, 153] width 88 height 16
type input "2"
type input "14 Sep 2025"
type input "25"
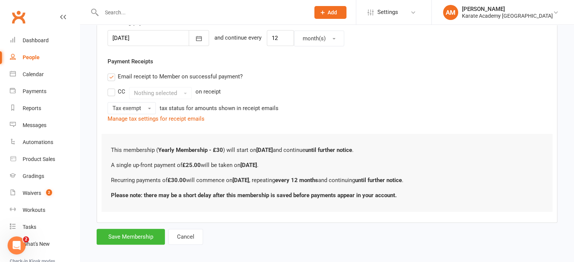
scroll to position [196, 0]
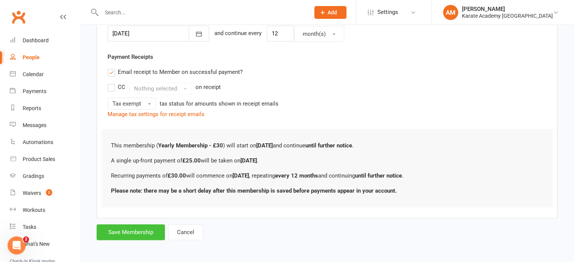
click at [135, 228] on button "Save Membership" at bounding box center [131, 233] width 68 height 16
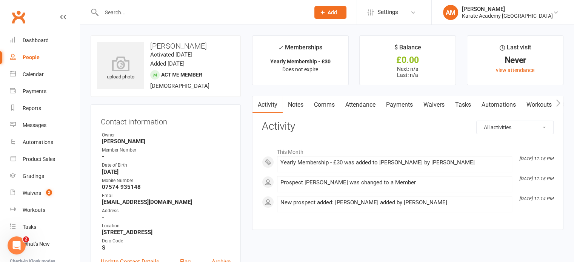
click at [327, 105] on link "Comms" at bounding box center [324, 104] width 31 height 17
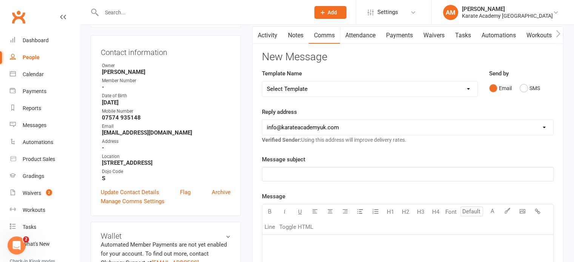
scroll to position [76, 0]
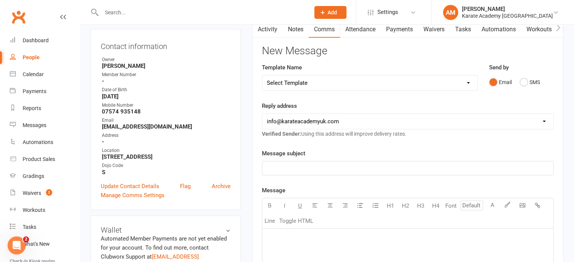
click at [338, 80] on select "Select Template [Email] Cippenham School - Price Breakdown [Email] Claycots Pri…" at bounding box center [369, 83] width 215 height 15
select select "5"
click at [262, 76] on select "Select Template [Email] Cippenham School - Price Breakdown [Email] Claycots Pri…" at bounding box center [369, 83] width 215 height 15
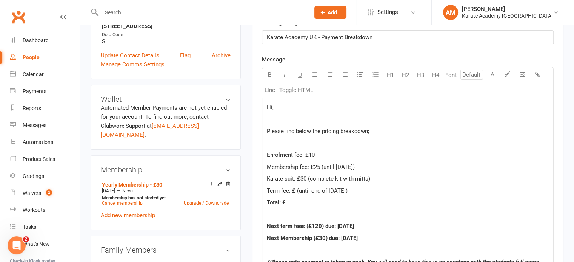
scroll to position [264, 0]
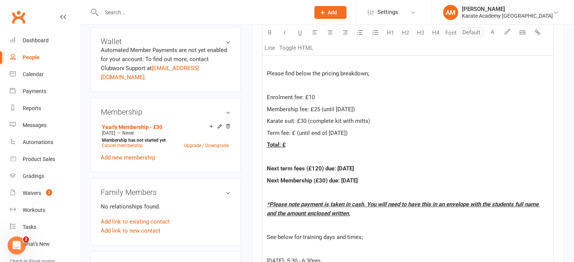
click at [306, 121] on span "Karate suit: £30 (complete kit with mitts)" at bounding box center [318, 121] width 103 height 7
click at [299, 135] on span "Term fee: £ (until end of Sep 2025)" at bounding box center [307, 133] width 81 height 7
click at [296, 133] on span "Term fee: £ (until end of Sep 2025)" at bounding box center [307, 133] width 81 height 7
click at [295, 133] on span "Term fee: £ (until end of Sep 2025)" at bounding box center [307, 133] width 81 height 7
click at [295, 143] on p "Total: £" at bounding box center [408, 144] width 282 height 9
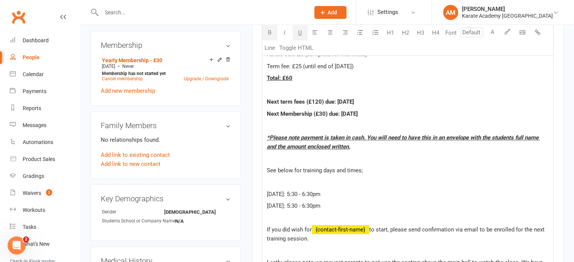
scroll to position [302, 0]
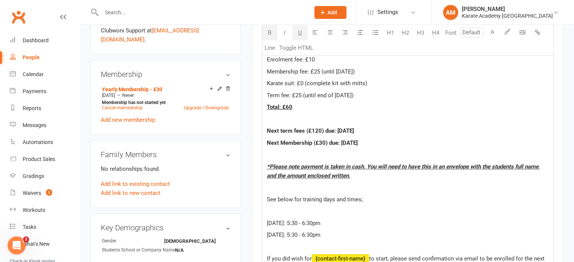
click at [320, 130] on span "Next term fees (£120) due: 1st Oct 2025" at bounding box center [310, 131] width 87 height 7
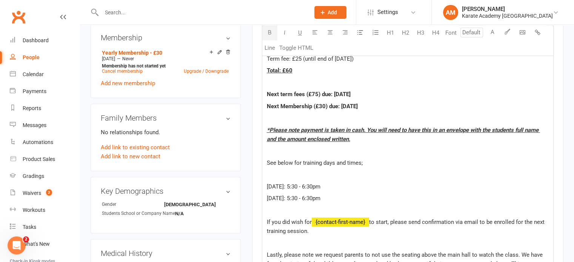
scroll to position [340, 0]
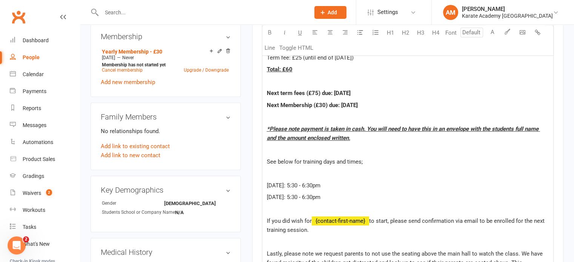
click at [293, 186] on span "Tuesday: 5:30 - 6:30pm" at bounding box center [294, 185] width 54 height 7
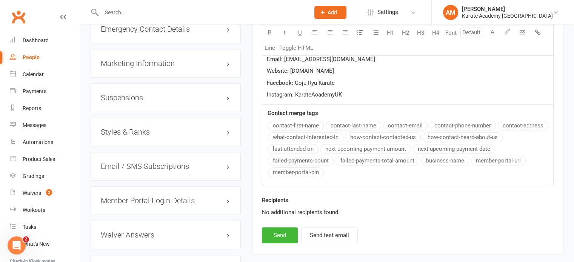
scroll to position [665, 0]
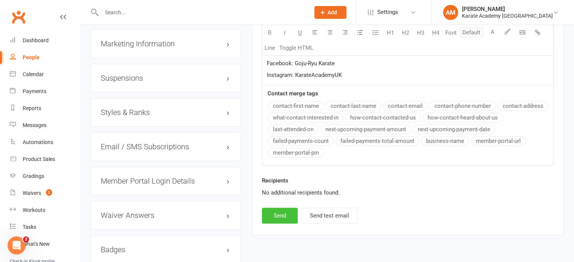
click at [283, 211] on button "Send" at bounding box center [280, 216] width 36 height 16
select select
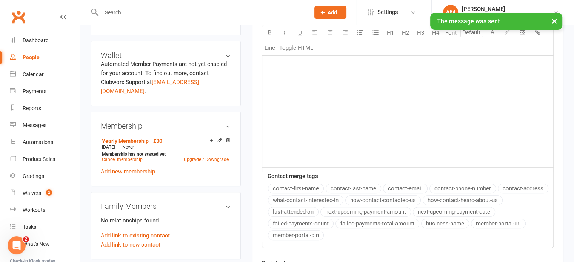
scroll to position [250, 0]
click at [145, 169] on link "Add new membership" at bounding box center [128, 172] width 54 height 7
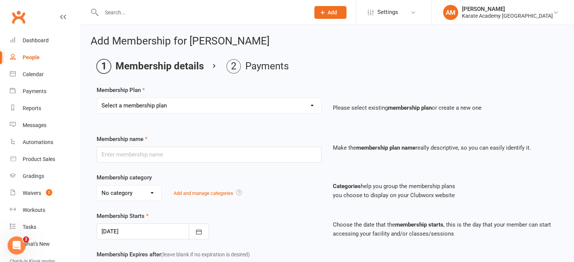
click at [224, 105] on select "Select a membership plan Create new Membership Plan Term Fee - 3 Months Term Fe…" at bounding box center [209, 105] width 224 height 15
select select "1"
click at [97, 98] on select "Select a membership plan Create new Membership Plan Term Fee - 3 Months Term Fe…" at bounding box center [209, 105] width 224 height 15
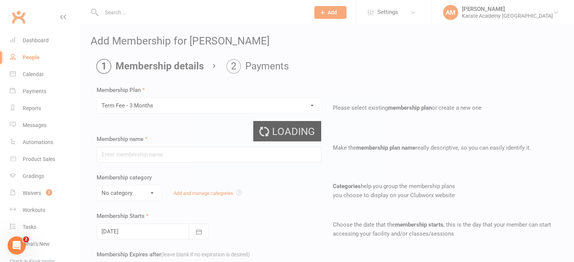
type input "Term Fee - 3 Months"
select select "0"
select select "2"
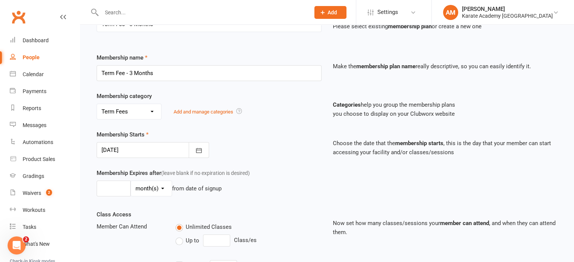
scroll to position [113, 0]
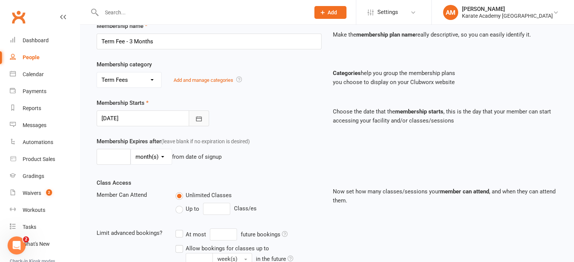
click at [201, 117] on icon "button" at bounding box center [199, 119] width 8 height 8
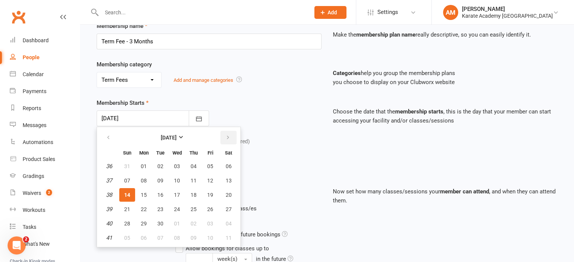
click at [225, 137] on icon "button" at bounding box center [227, 138] width 5 height 6
click at [175, 166] on span "01" at bounding box center [177, 167] width 6 height 6
type input "01 Oct 2025"
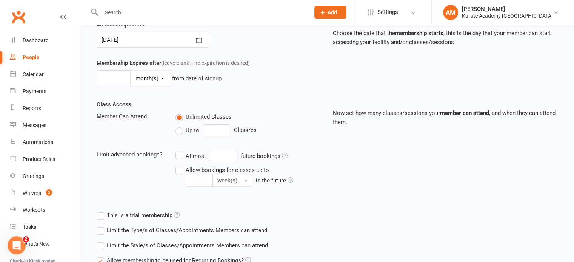
scroll to position [260, 0]
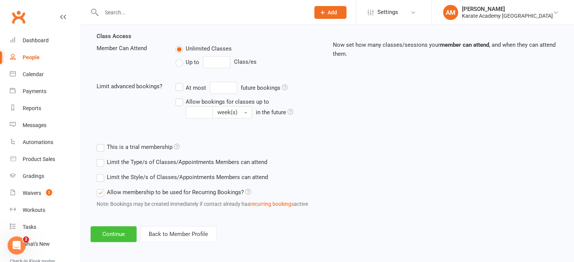
click at [101, 234] on button "Continue" at bounding box center [114, 235] width 46 height 16
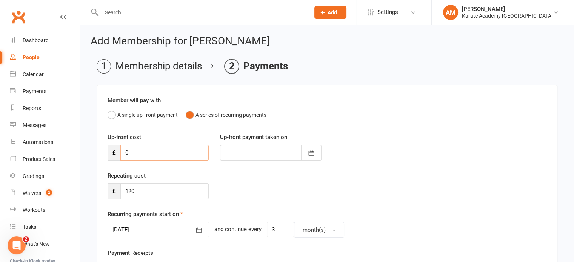
click at [147, 151] on input "0" at bounding box center [164, 153] width 88 height 16
type input "3"
type input "14 Sep 2025"
type input "35"
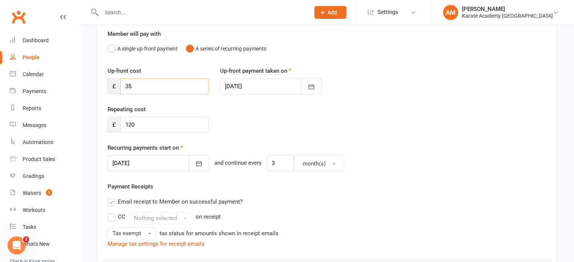
scroll to position [76, 0]
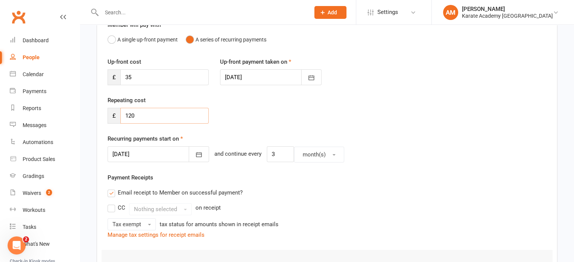
click at [146, 120] on input "120" at bounding box center [164, 116] width 88 height 16
type input "1"
type input "75"
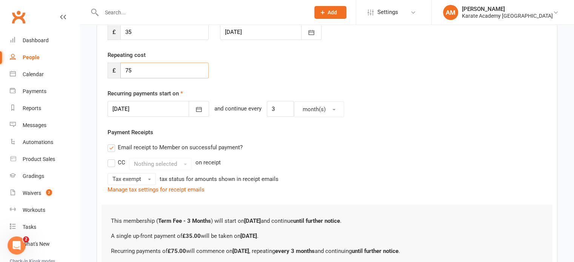
scroll to position [196, 0]
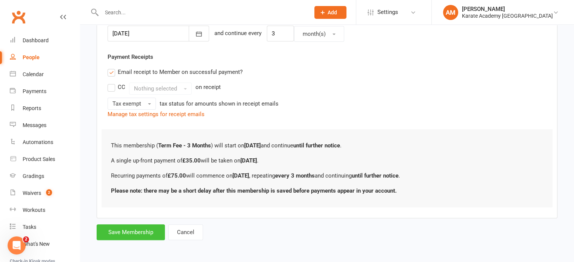
click at [126, 234] on button "Save Membership" at bounding box center [131, 233] width 68 height 16
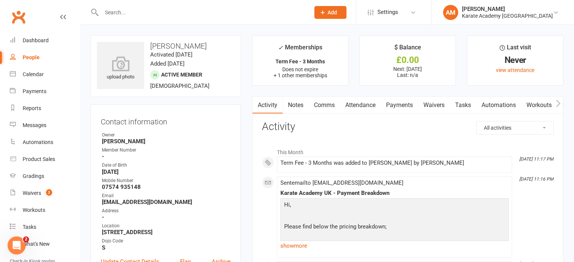
click at [148, 15] on input "text" at bounding box center [201, 12] width 205 height 11
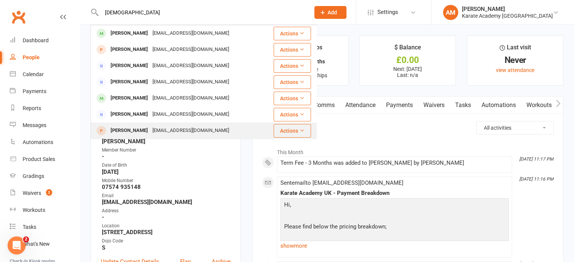
type input "muhammad"
click at [150, 127] on div "Muhammad Abdul Kadir" at bounding box center [129, 130] width 42 height 11
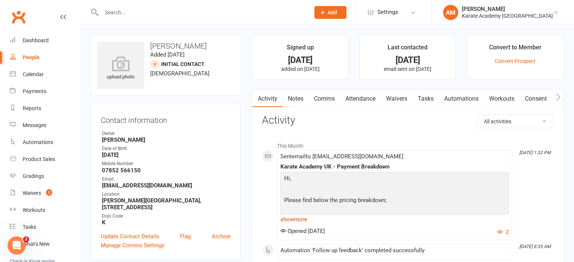
click at [299, 221] on link "show more" at bounding box center [395, 220] width 228 height 11
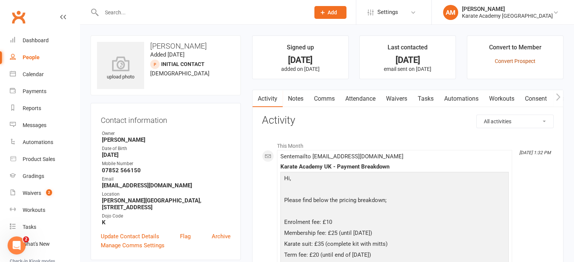
click at [511, 62] on link "Convert Prospect" at bounding box center [515, 61] width 41 height 6
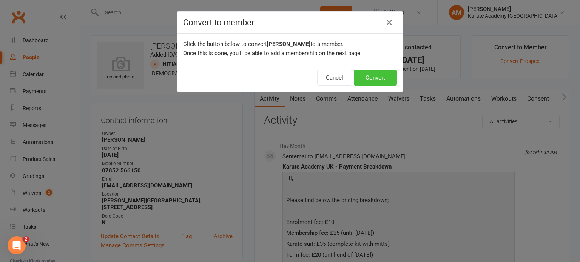
click at [381, 76] on button "Convert" at bounding box center [375, 78] width 43 height 16
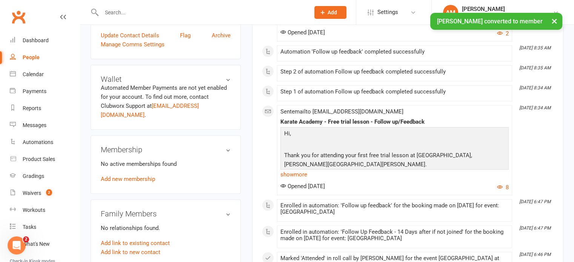
scroll to position [264, 0]
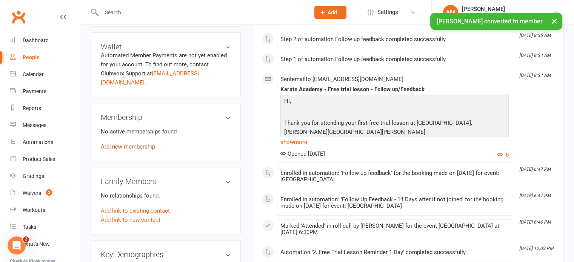
click at [142, 144] on link "Add new membership" at bounding box center [128, 147] width 54 height 7
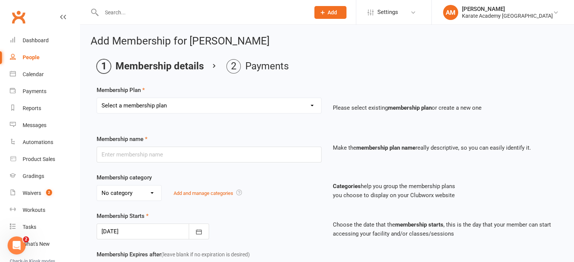
click at [246, 107] on select "Select a membership plan Create new Membership Plan Term Fee - 3 Months Term Fe…" at bounding box center [209, 105] width 224 height 15
select select "3"
click at [97, 98] on select "Select a membership plan Create new Membership Plan Term Fee - 3 Months Term Fe…" at bounding box center [209, 105] width 224 height 15
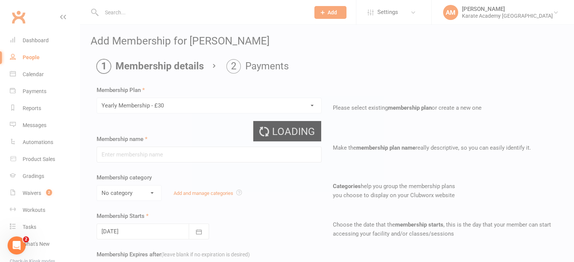
type input "Yearly Membership - £30"
select select "2"
type input "0"
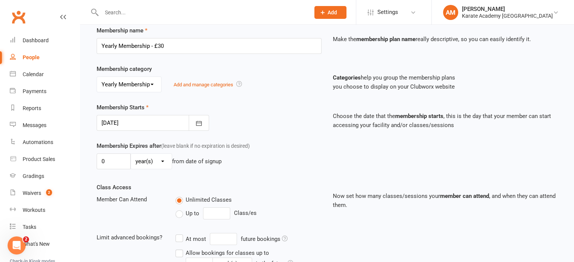
scroll to position [113, 0]
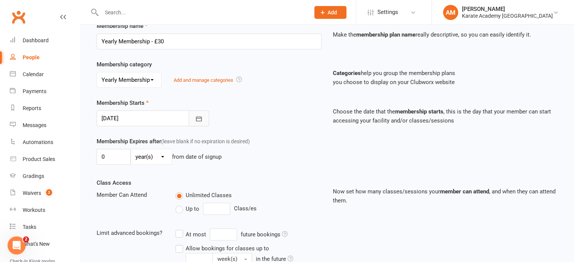
click at [199, 118] on icon "button" at bounding box center [199, 119] width 8 height 8
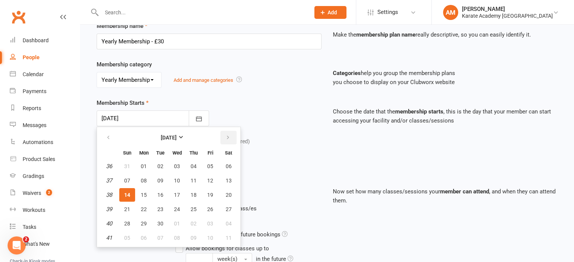
click at [226, 140] on button "button" at bounding box center [229, 138] width 16 height 14
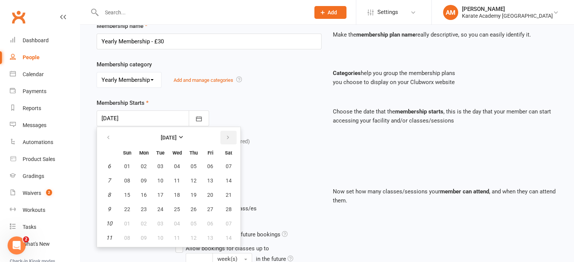
click at [226, 140] on button "button" at bounding box center [229, 138] width 16 height 14
click at [178, 166] on span "01" at bounding box center [177, 167] width 6 height 6
type input "01 Apr 2026"
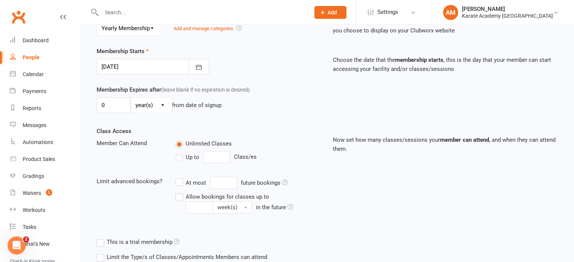
scroll to position [260, 0]
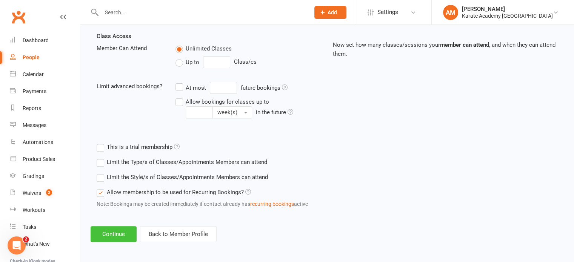
click at [122, 232] on button "Continue" at bounding box center [114, 235] width 46 height 16
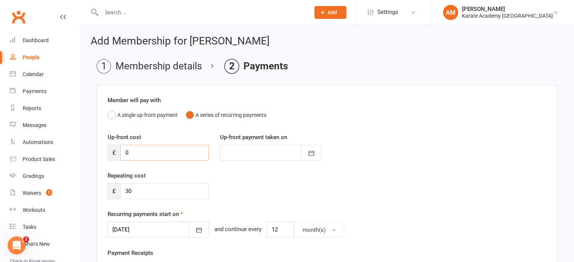
click at [167, 154] on input "0" at bounding box center [164, 153] width 88 height 16
type input "2"
type input "14 Sep 2025"
type input "25"
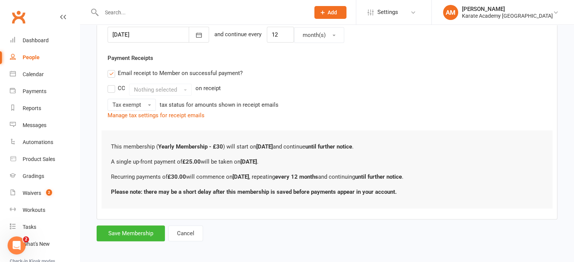
scroll to position [196, 0]
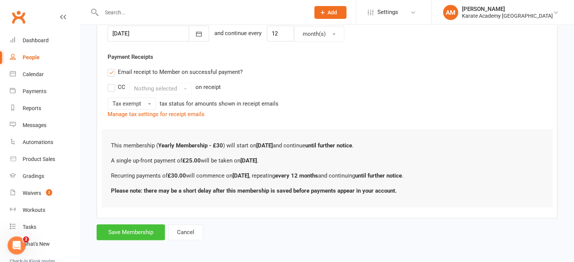
click at [150, 229] on button "Save Membership" at bounding box center [131, 233] width 68 height 16
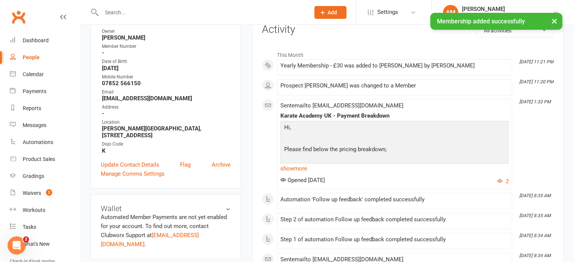
scroll to position [151, 0]
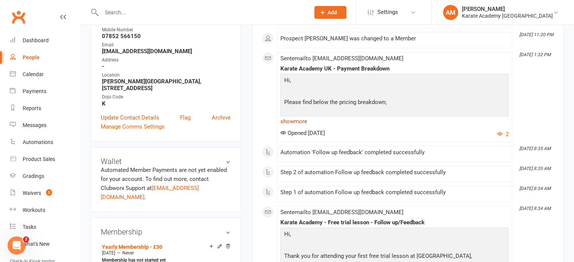
click at [295, 119] on link "show more" at bounding box center [395, 121] width 228 height 11
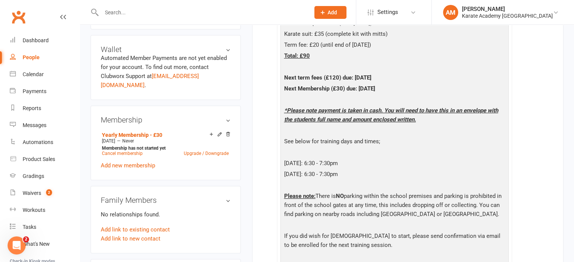
scroll to position [264, 0]
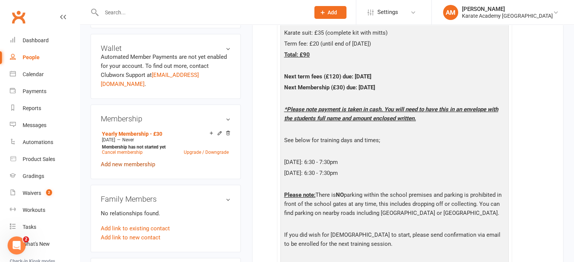
click at [125, 161] on link "Add new membership" at bounding box center [128, 164] width 54 height 7
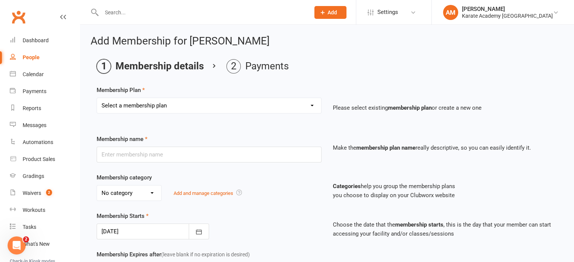
click at [159, 105] on select "Select a membership plan Create new Membership Plan Term Fee - 3 Months Term Fe…" at bounding box center [209, 105] width 224 height 15
select select "1"
click at [97, 98] on select "Select a membership plan Create new Membership Plan Term Fee - 3 Months Term Fe…" at bounding box center [209, 105] width 224 height 15
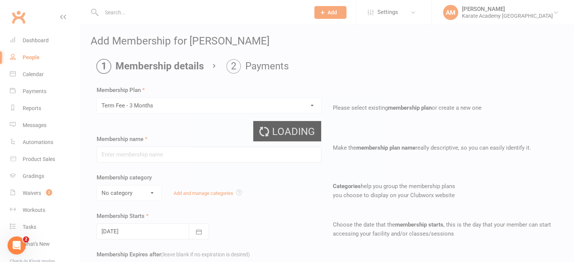
type input "Term Fee - 3 Months"
select select "0"
select select "2"
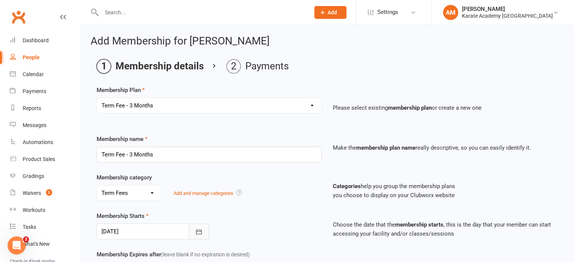
click at [199, 230] on icon "button" at bounding box center [199, 232] width 6 height 5
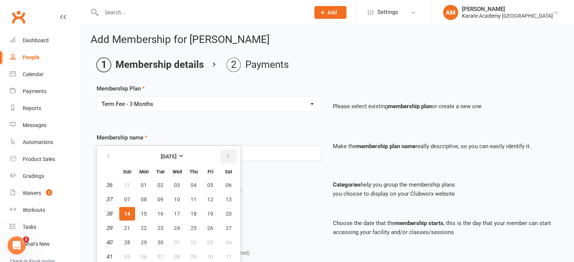
click at [225, 156] on icon "button" at bounding box center [227, 157] width 5 height 6
click at [175, 182] on span "01" at bounding box center [177, 185] width 6 height 6
type input "01 Oct 2025"
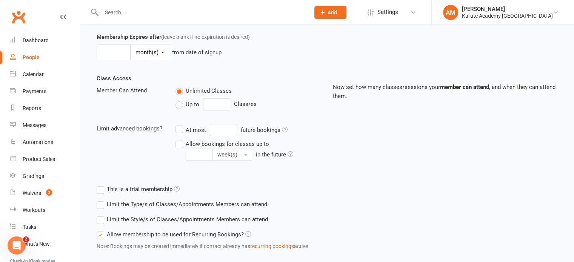
scroll to position [260, 0]
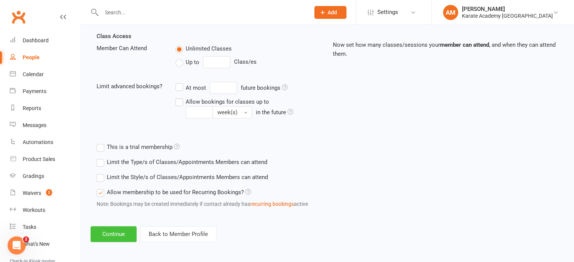
click at [119, 232] on button "Continue" at bounding box center [114, 235] width 46 height 16
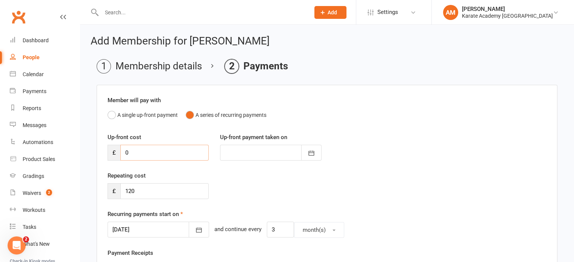
click at [147, 148] on input "0" at bounding box center [164, 153] width 88 height 16
type input "3"
type input "14 Sep 2025"
type input "30"
click at [312, 156] on icon "button" at bounding box center [312, 154] width 8 height 8
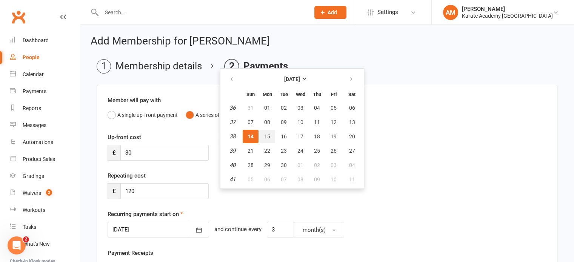
click at [272, 133] on button "15" at bounding box center [267, 137] width 16 height 14
type input "15 Sep 2025"
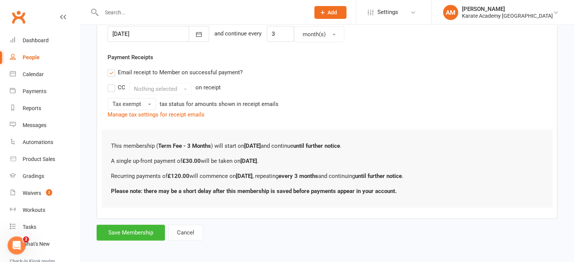
scroll to position [196, 0]
click at [151, 234] on button "Save Membership" at bounding box center [131, 233] width 68 height 16
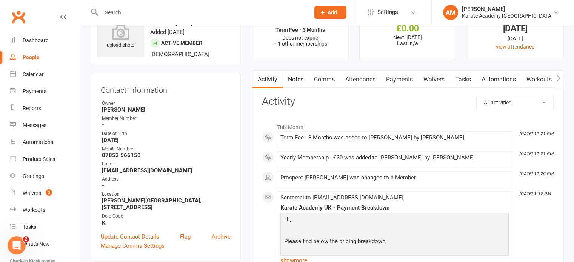
scroll to position [113, 0]
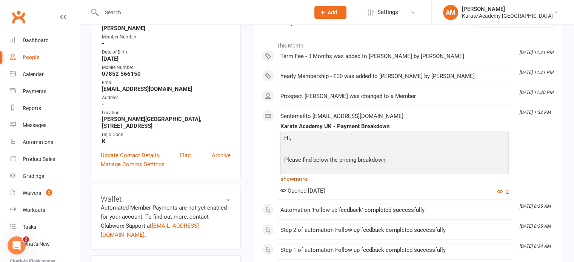
click at [299, 180] on link "show more" at bounding box center [395, 179] width 228 height 11
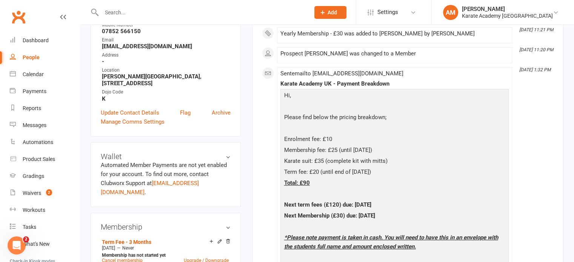
scroll to position [0, 0]
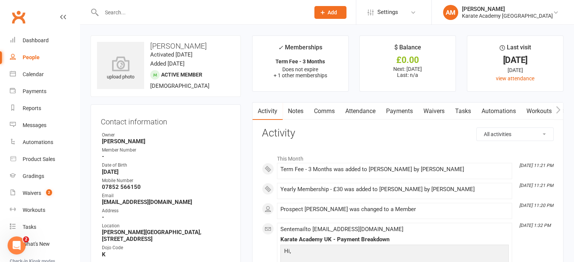
click at [555, 12] on icon at bounding box center [556, 12] width 6 height 6
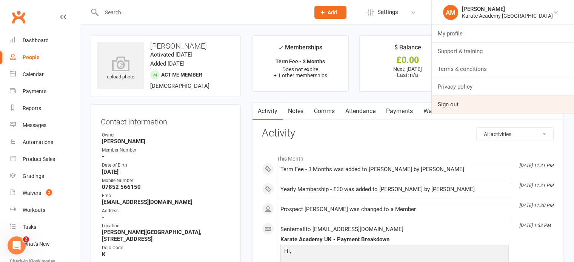
click at [472, 105] on link "Sign out" at bounding box center [503, 104] width 142 height 17
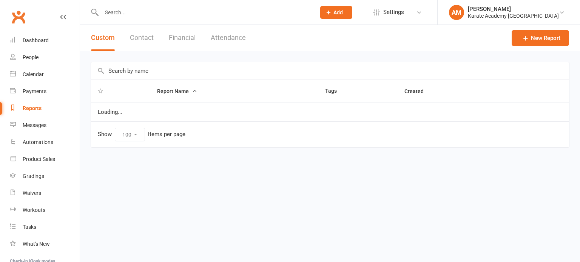
select select "100"
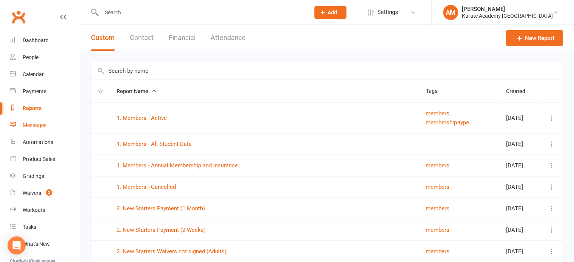
click at [35, 125] on div "Messages" at bounding box center [35, 125] width 24 height 6
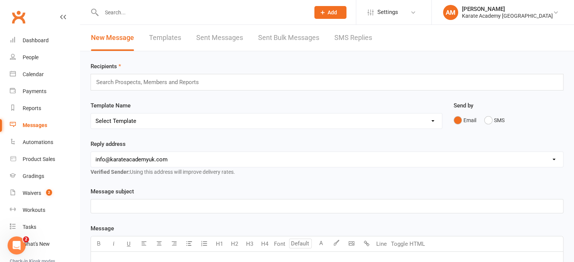
click at [177, 34] on link "Templates" at bounding box center [165, 38] width 32 height 26
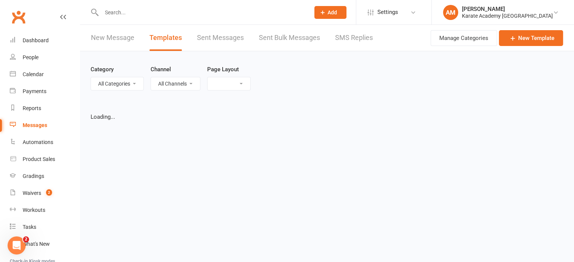
select select "list"
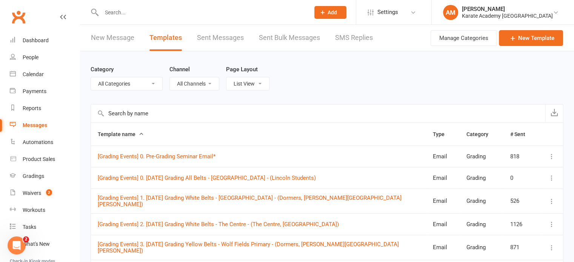
click at [171, 111] on input "text" at bounding box center [318, 114] width 455 height 18
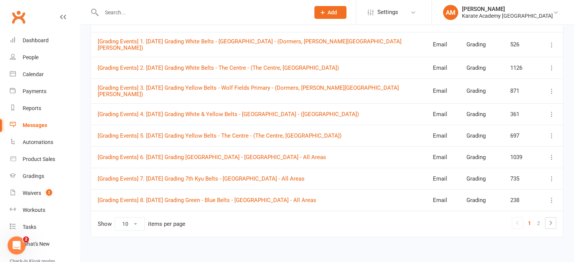
scroll to position [159, 0]
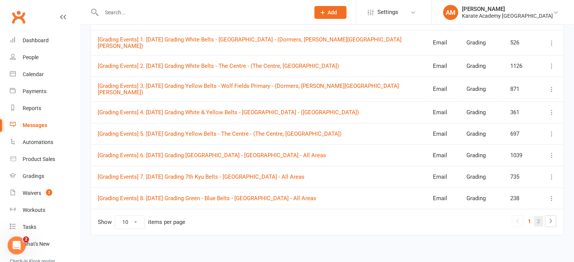
type input "grad"
click at [538, 219] on link "2" at bounding box center [538, 221] width 9 height 11
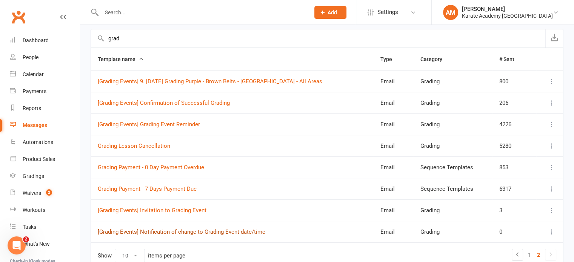
scroll to position [75, 0]
click at [125, 144] on link "Grading Lesson Cancellation" at bounding box center [134, 146] width 73 height 7
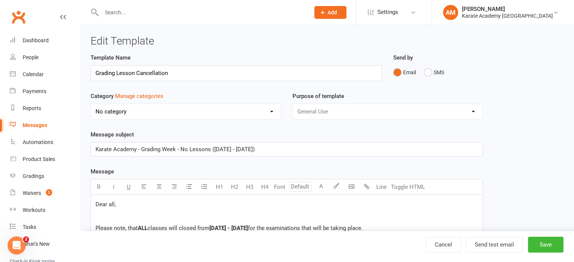
select select "6768"
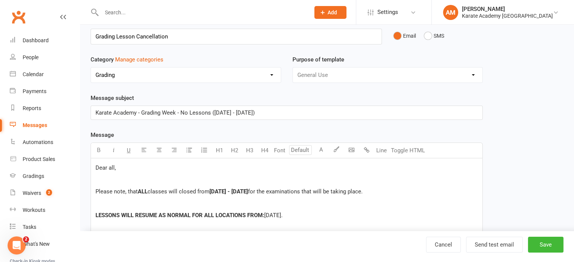
scroll to position [38, 0]
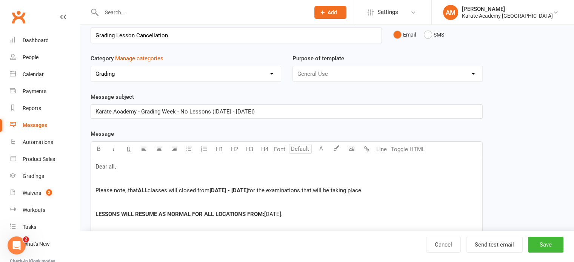
click at [232, 111] on span "Karate Academy - Grading Week - No Lessons ([DATE] - [DATE])" at bounding box center [175, 111] width 159 height 7
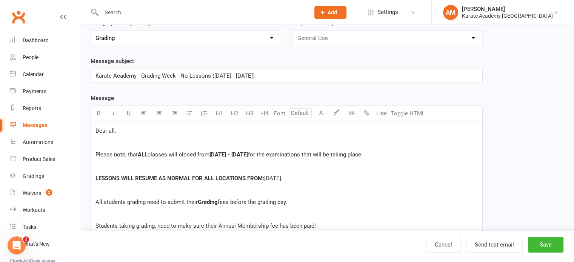
scroll to position [76, 0]
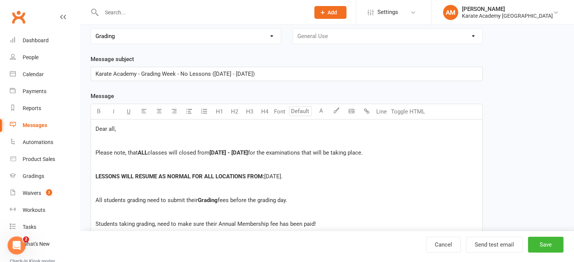
click at [240, 153] on span "[DATE] - [DATE]" at bounding box center [229, 153] width 39 height 7
click at [283, 178] on span "[DATE]." at bounding box center [273, 176] width 19 height 7
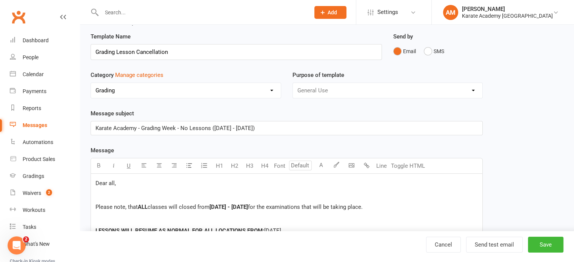
scroll to position [0, 0]
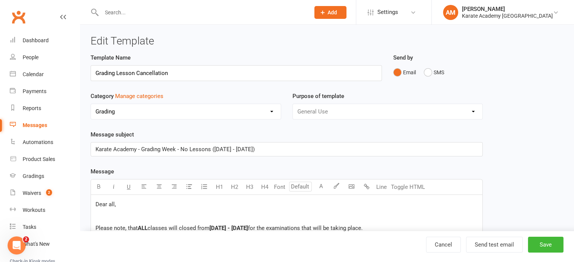
click at [136, 151] on span "Karate Academy - Grading Week - No Lessons ([DATE] - [DATE])" at bounding box center [175, 149] width 159 height 7
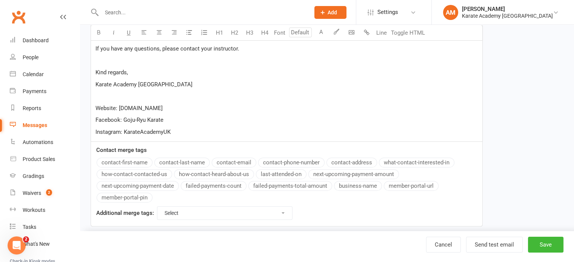
scroll to position [286, 0]
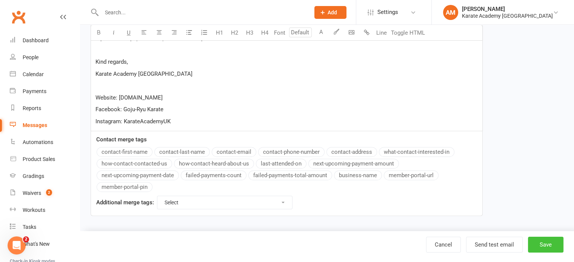
click at [552, 241] on button "Save" at bounding box center [546, 245] width 36 height 16
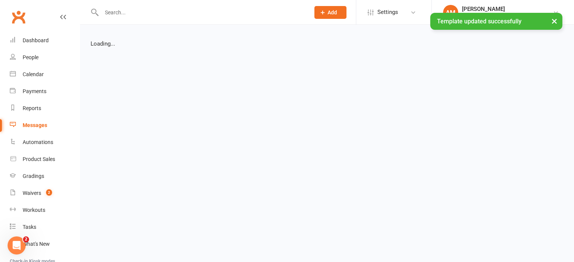
select select "list"
